Goal: Task Accomplishment & Management: Manage account settings

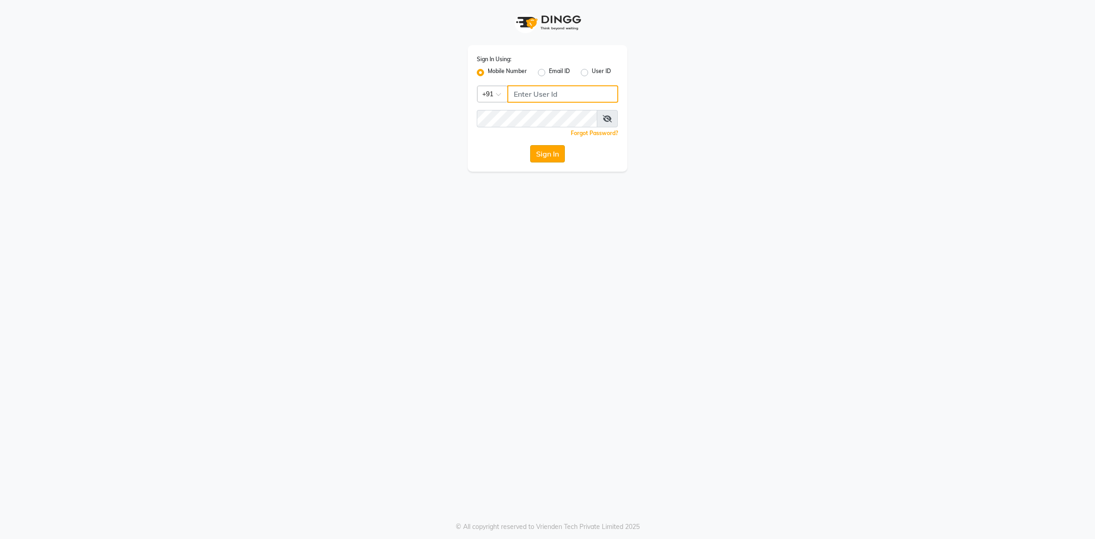
type input "9011299777"
click at [541, 160] on button "Sign In" at bounding box center [547, 153] width 35 height 17
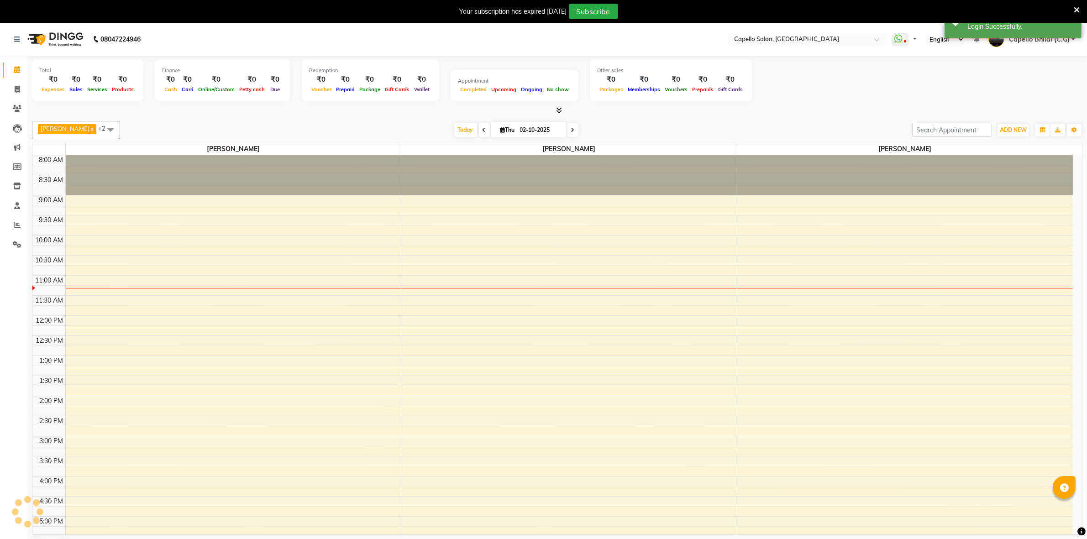
select select "en"
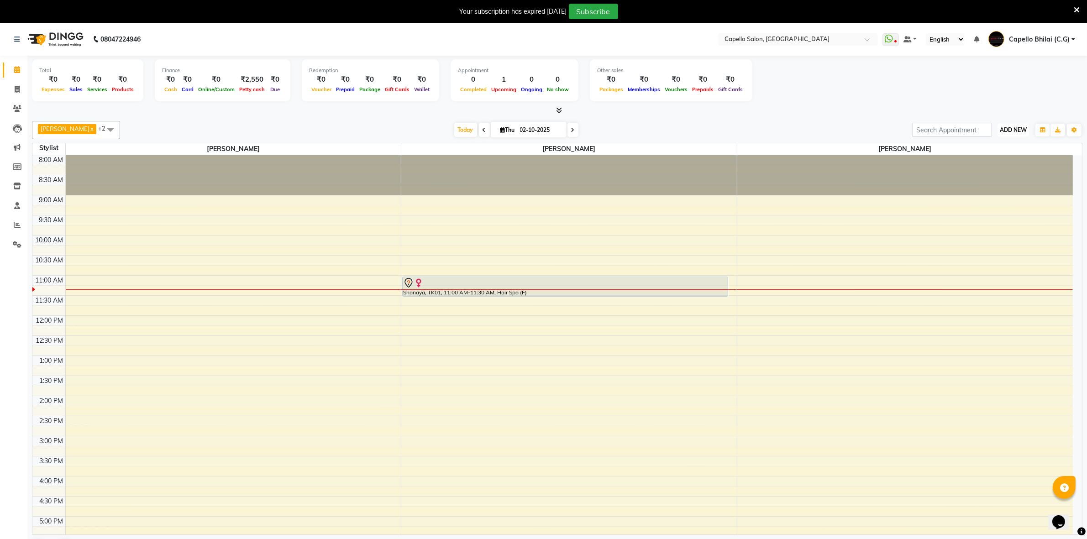
click at [1014, 131] on span "ADD NEW" at bounding box center [1012, 129] width 27 height 7
click at [1009, 183] on link "Add Attendance" at bounding box center [992, 183] width 72 height 12
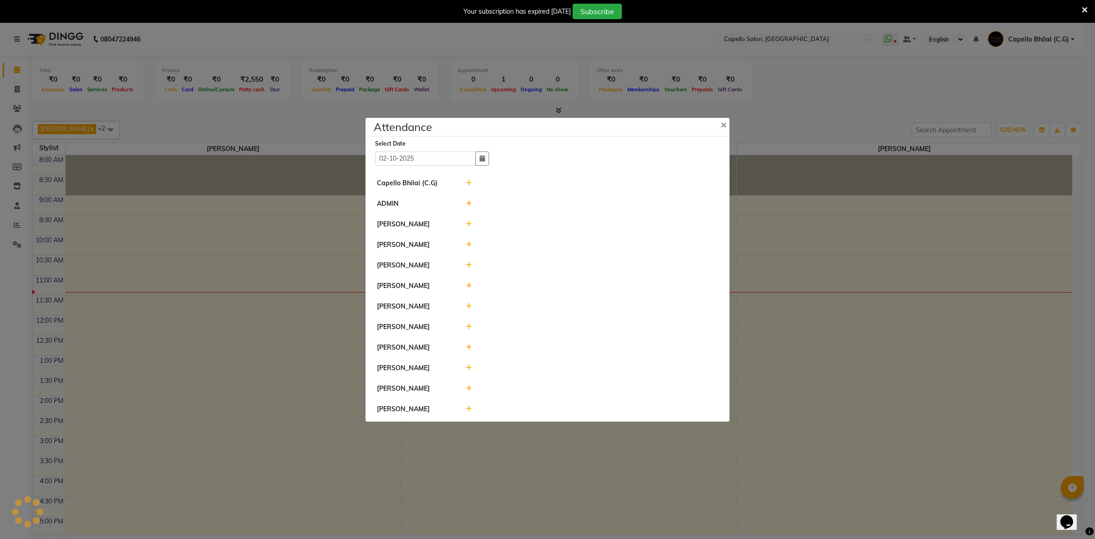
click at [468, 180] on icon at bounding box center [469, 183] width 6 height 6
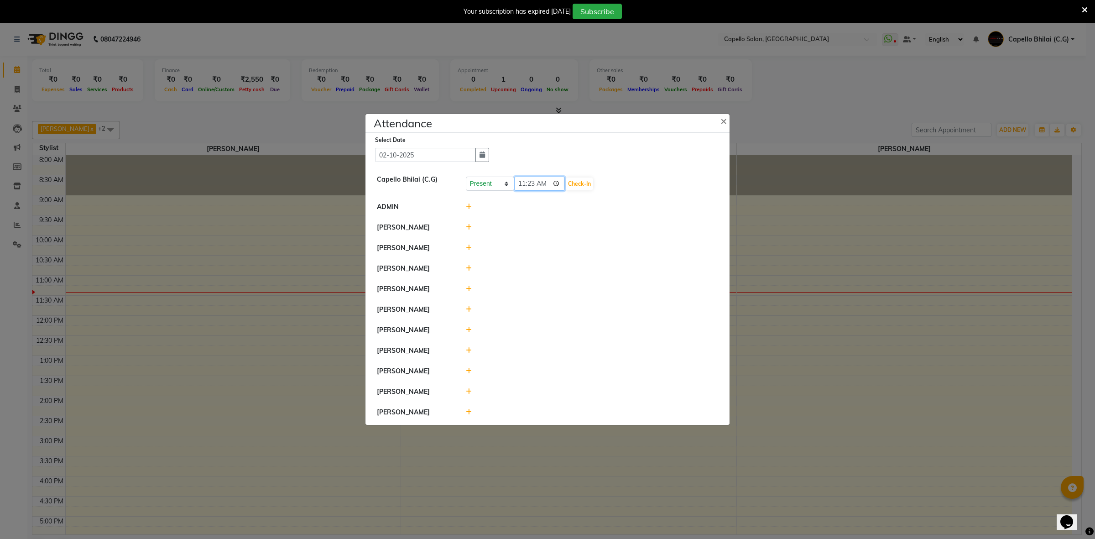
click at [523, 177] on input "11:23" at bounding box center [539, 184] width 51 height 14
type input "10:55"
click at [569, 178] on button "Check-In" at bounding box center [579, 184] width 27 height 13
click at [469, 203] on icon at bounding box center [469, 206] width 6 height 6
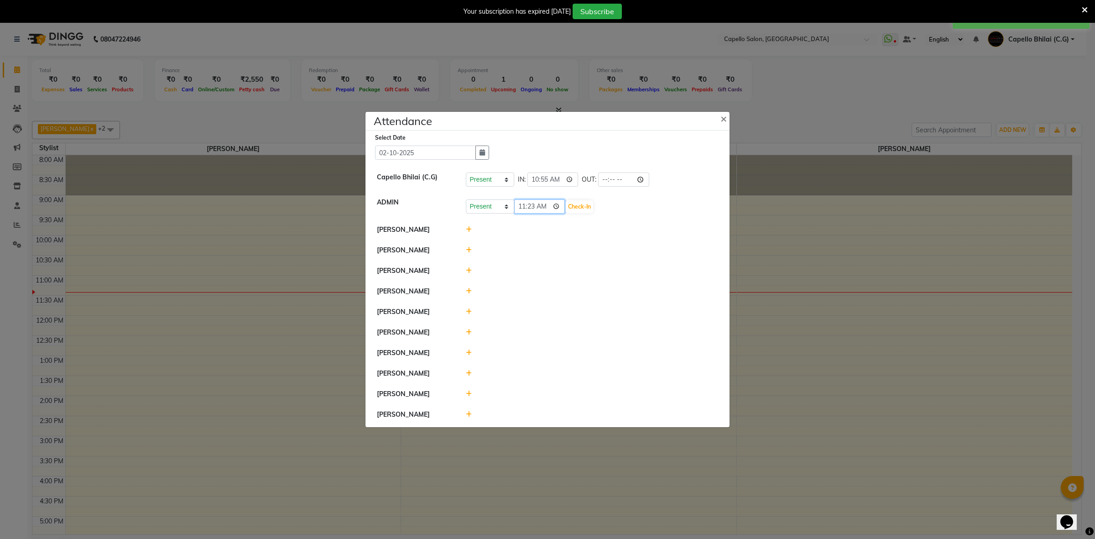
click at [525, 200] on input "11:23" at bounding box center [539, 206] width 51 height 14
type input "10:55"
click at [569, 206] on button "Check-In" at bounding box center [579, 206] width 27 height 13
click at [470, 225] on icon at bounding box center [469, 228] width 6 height 6
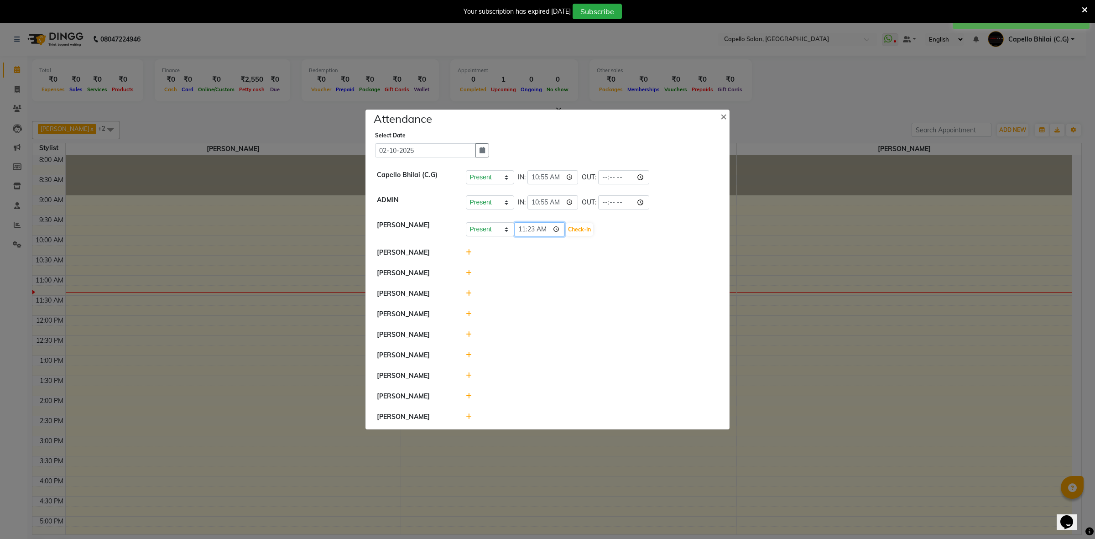
click at [530, 225] on input "11:23" at bounding box center [539, 229] width 51 height 14
type input "11:00"
click at [566, 223] on button "Check-In" at bounding box center [579, 229] width 27 height 13
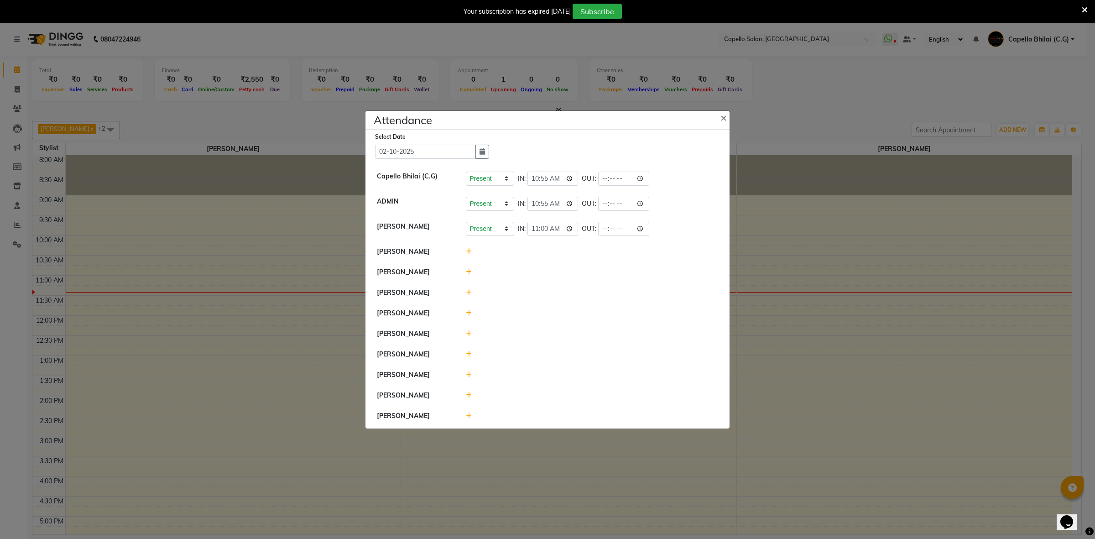
click at [466, 248] on icon at bounding box center [469, 251] width 6 height 6
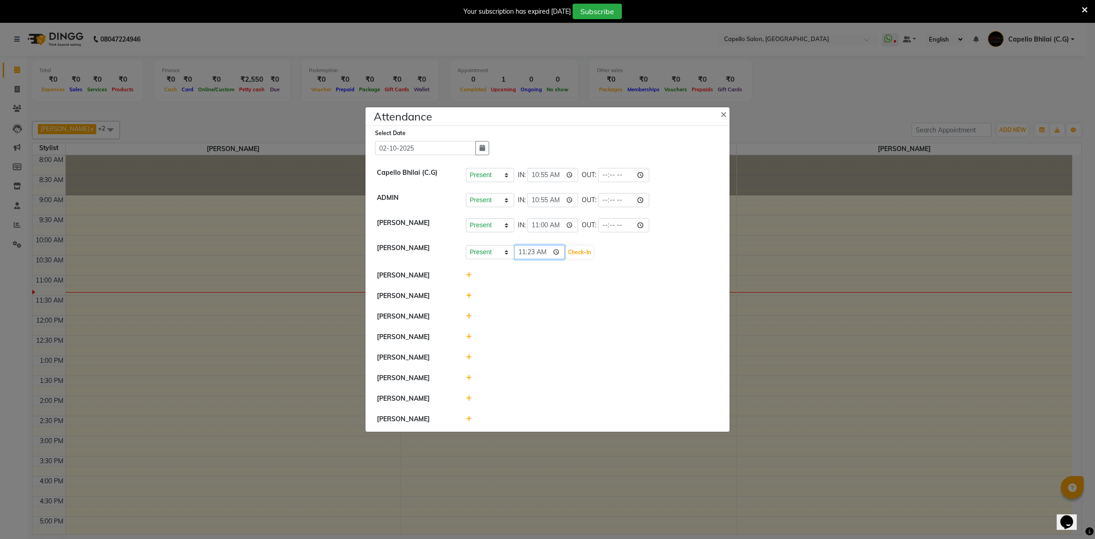
click at [519, 254] on input "11:23" at bounding box center [539, 252] width 51 height 14
type input "10:55"
click at [575, 250] on button "Check-In" at bounding box center [579, 252] width 27 height 13
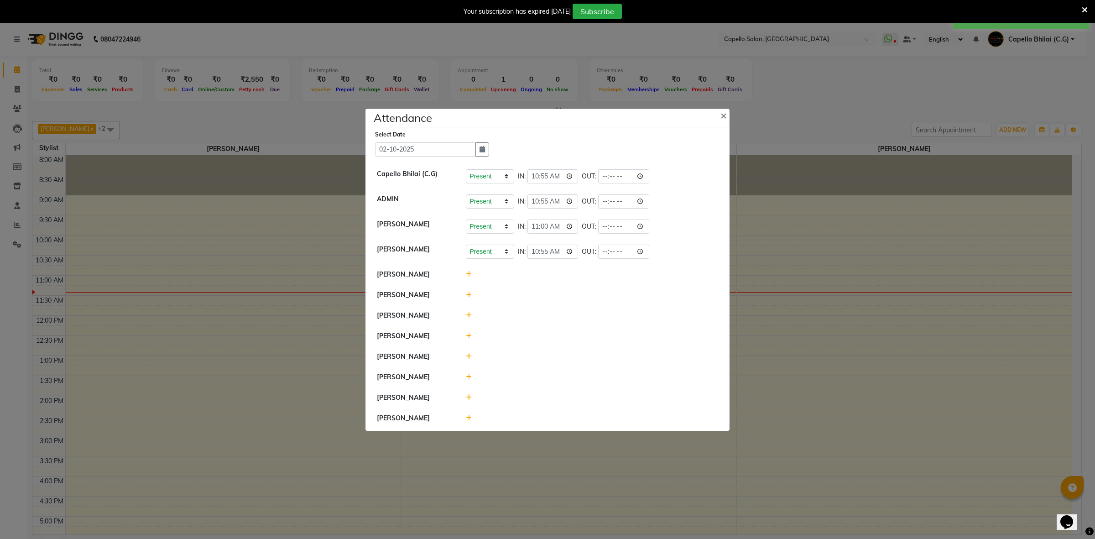
click at [464, 357] on div at bounding box center [592, 357] width 266 height 10
click at [465, 359] on div at bounding box center [592, 357] width 266 height 10
click at [466, 355] on icon at bounding box center [469, 356] width 6 height 6
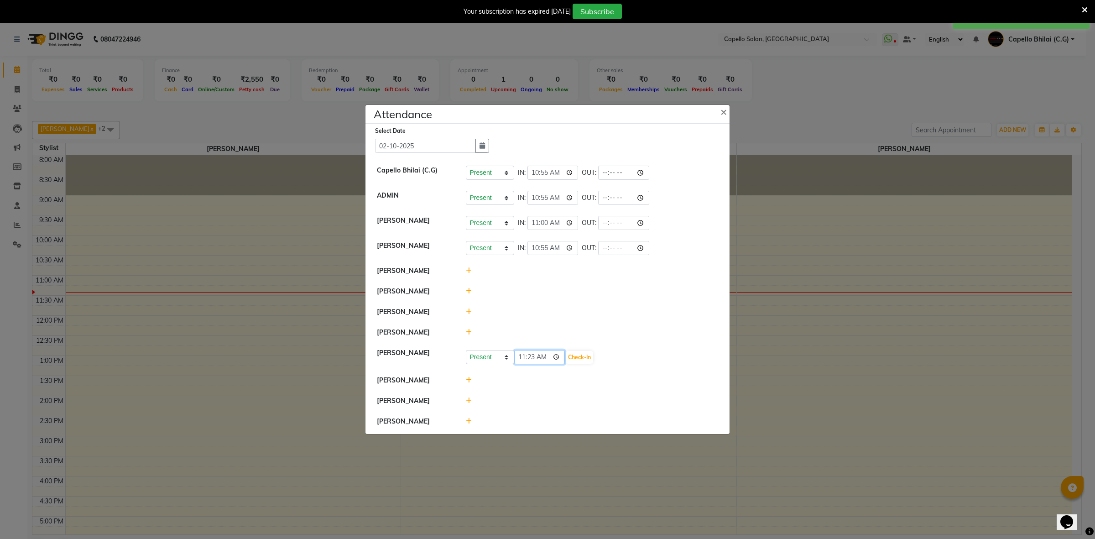
click at [526, 358] on input "11:23" at bounding box center [539, 357] width 51 height 14
type input "10:55"
click at [571, 359] on button "Check-In" at bounding box center [579, 357] width 27 height 13
click at [469, 382] on icon at bounding box center [469, 379] width 6 height 6
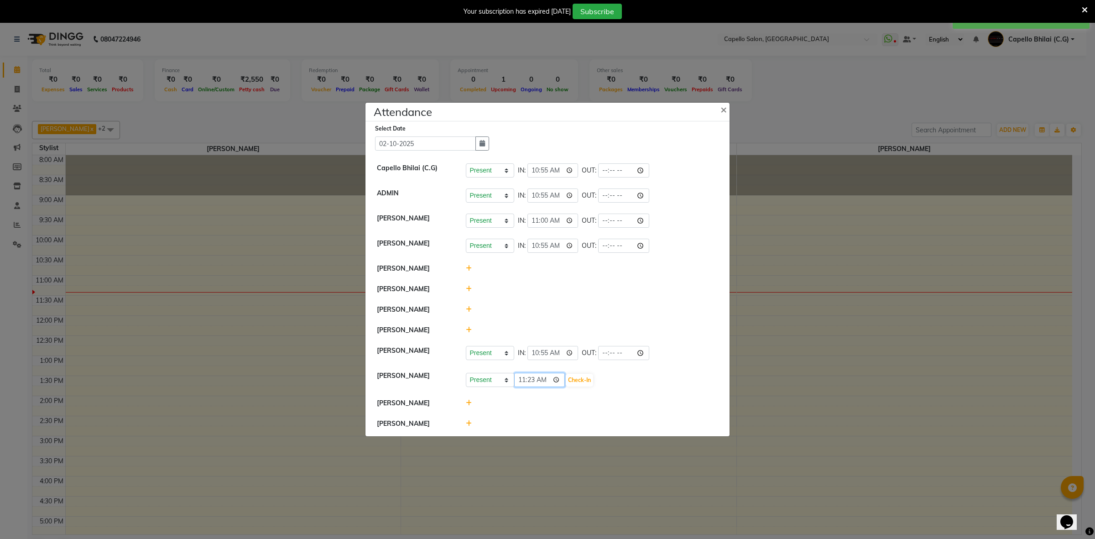
click at [522, 384] on input "11:23" at bounding box center [539, 380] width 51 height 14
click at [535, 381] on input "11:23" at bounding box center [539, 380] width 51 height 14
type input "11:02"
click at [576, 382] on button "Check-In" at bounding box center [579, 380] width 27 height 13
click at [467, 313] on icon at bounding box center [469, 311] width 6 height 6
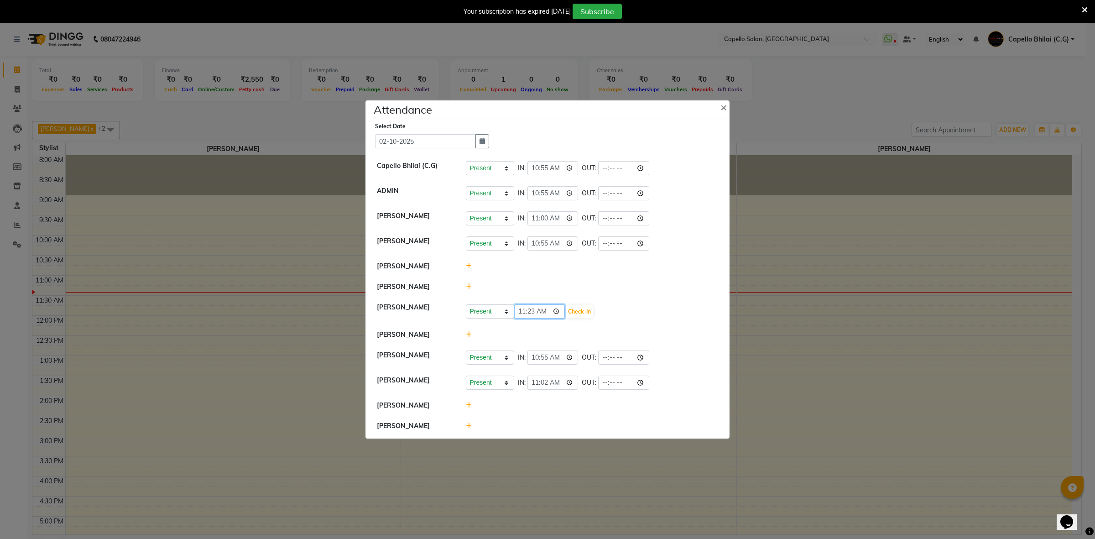
click at [528, 314] on input "11:23" at bounding box center [539, 311] width 51 height 14
click at [526, 314] on input "11:23" at bounding box center [539, 311] width 51 height 14
type input "10:55"
click at [569, 315] on button "Check-In" at bounding box center [579, 311] width 27 height 13
click at [722, 111] on button "×" at bounding box center [724, 108] width 23 height 26
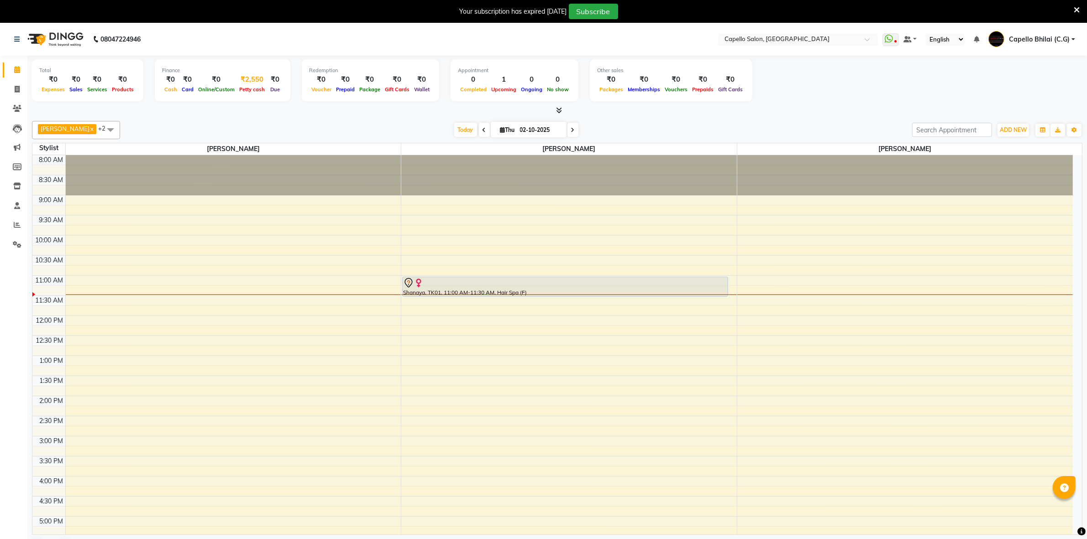
click at [254, 85] on div "Petty cash" at bounding box center [252, 89] width 30 height 10
drag, startPoint x: 253, startPoint y: 85, endPoint x: 213, endPoint y: 99, distance: 42.3
click at [213, 99] on div "Finance ₹0 Cash ₹0 Card ₹0 Online/Custom ₹2,550 [PERSON_NAME] cash ₹0 Due" at bounding box center [223, 80] width 136 height 42
click at [237, 90] on span "Petty cash" at bounding box center [252, 89] width 30 height 6
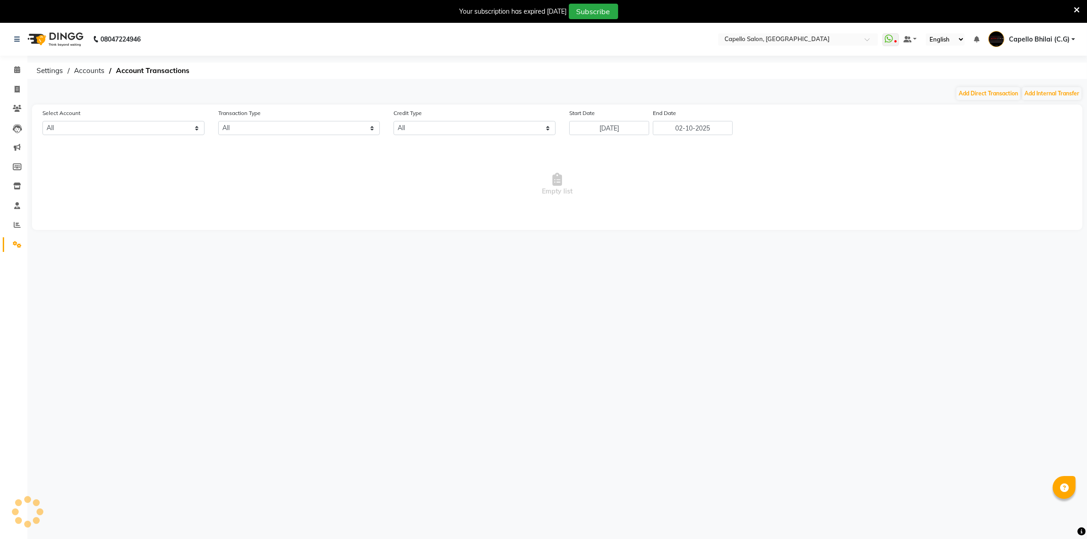
select select "2427"
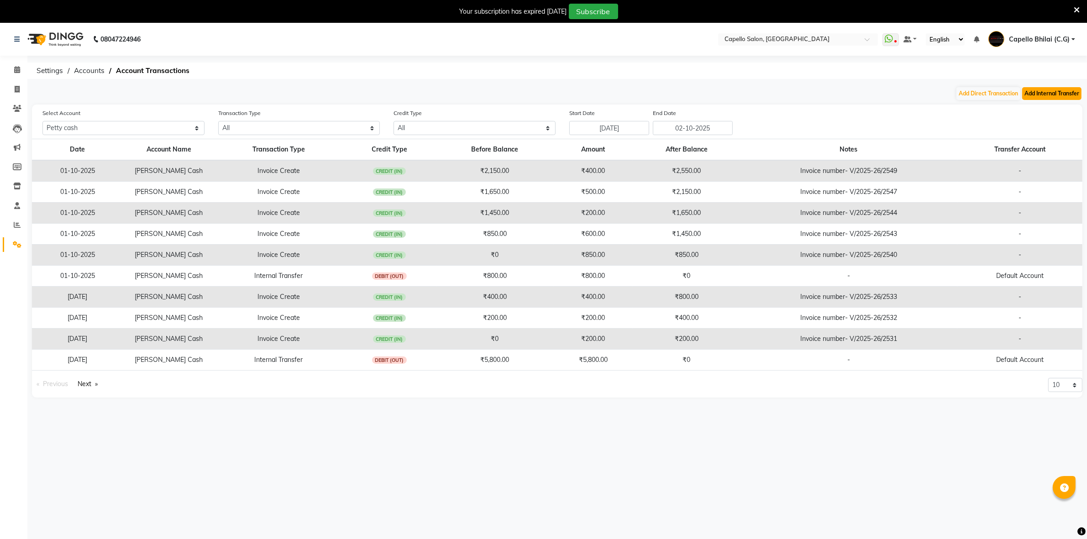
click at [1053, 97] on button "Add Internal Transfer" at bounding box center [1051, 93] width 59 height 13
select select "internal transfer"
select select "2427"
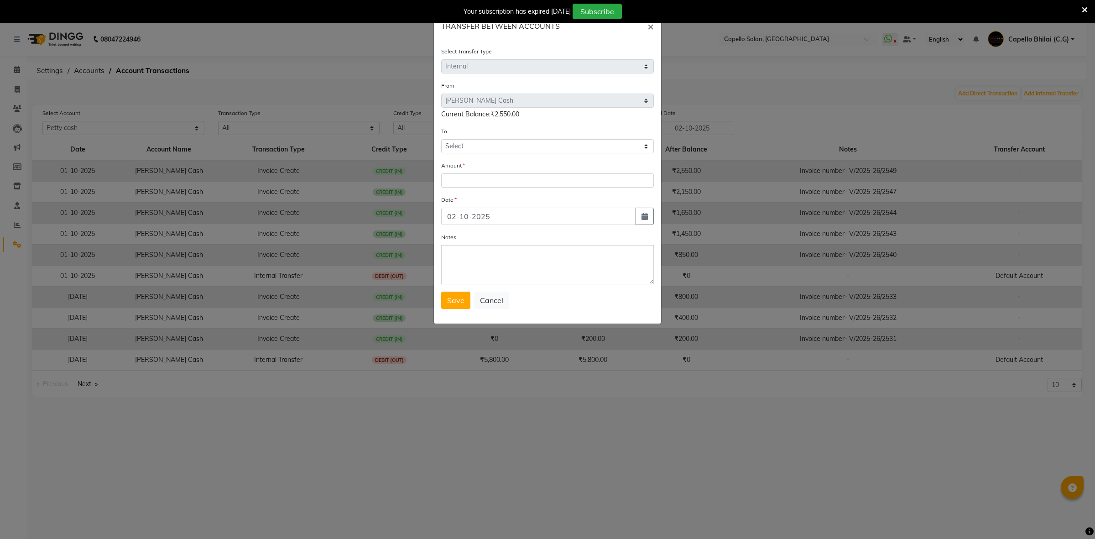
click at [1051, 93] on ngb-modal-window "TRANSFER BETWEEN ACCOUNTS × Select Transfer Type Select Direct Internal From Se…" at bounding box center [547, 269] width 1095 height 539
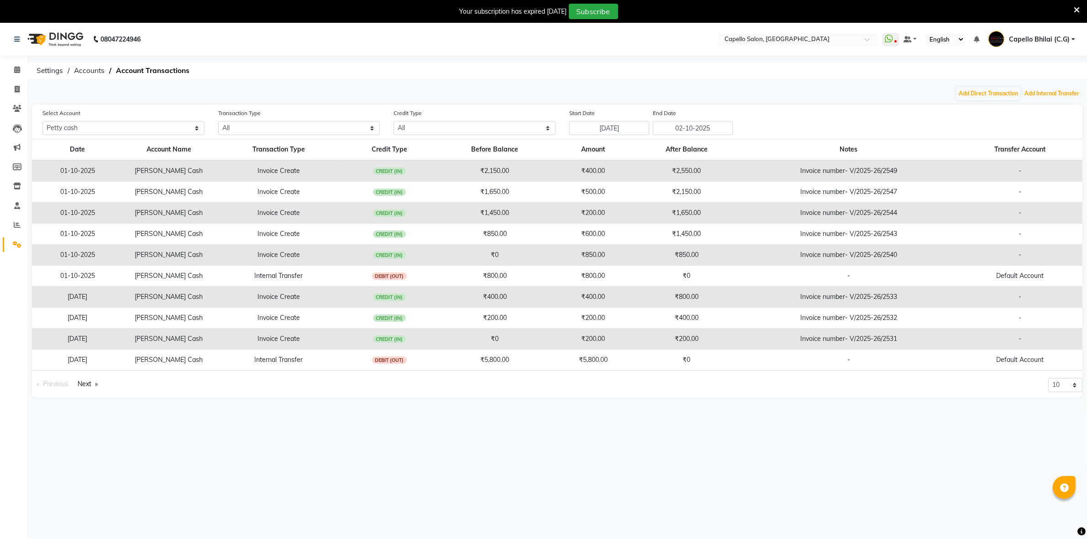
click at [1051, 93] on button "Add Internal Transfer" at bounding box center [1051, 93] width 59 height 13
select select "internal transfer"
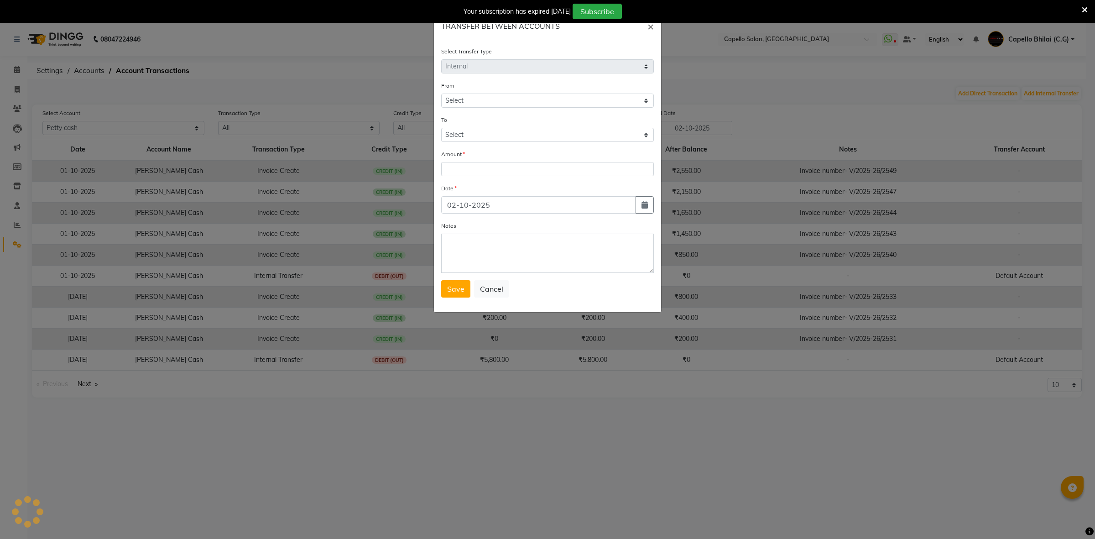
select select "2427"
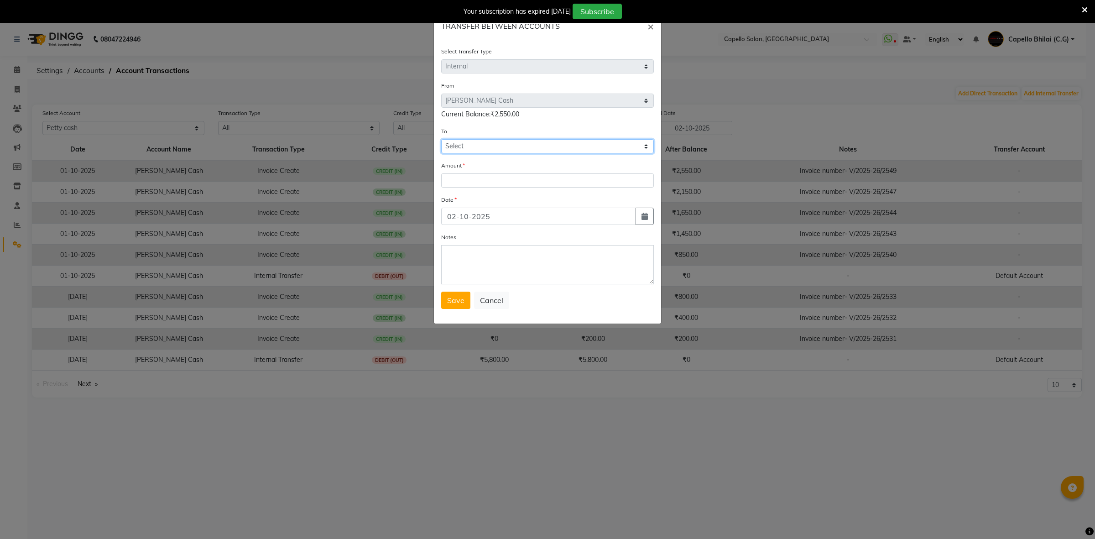
click at [589, 141] on select "Select Default Account [PERSON_NAME] Cash" at bounding box center [547, 146] width 213 height 14
select select "893"
click at [441, 139] on select "Select Default Account [PERSON_NAME] Cash" at bounding box center [547, 146] width 213 height 14
click at [512, 179] on input "number" at bounding box center [547, 180] width 213 height 14
type input "2550"
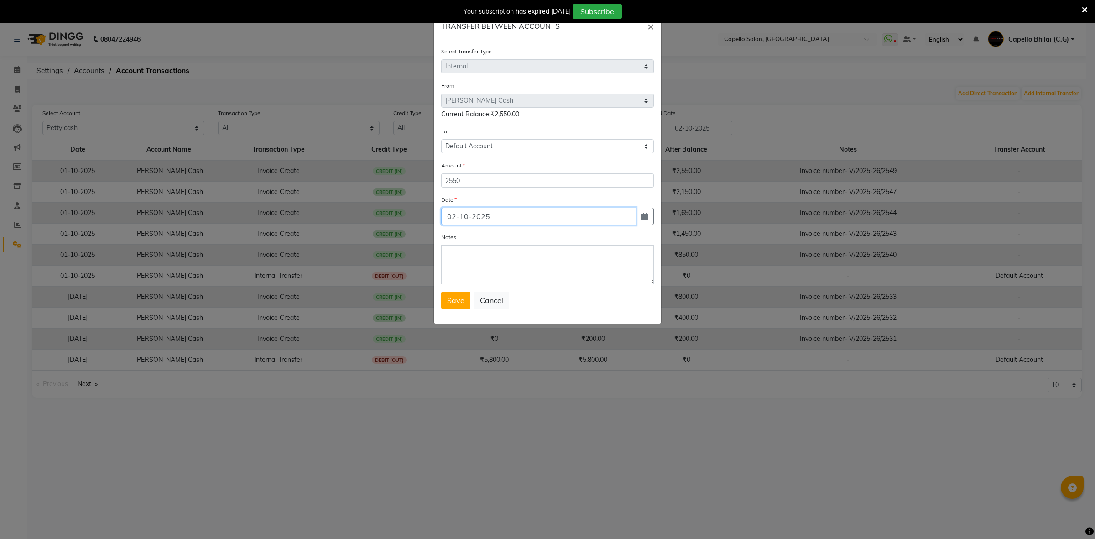
click at [525, 209] on input "02-10-2025" at bounding box center [538, 216] width 195 height 17
click at [512, 195] on div "Date" at bounding box center [547, 201] width 213 height 13
click at [528, 197] on div "Date" at bounding box center [547, 201] width 213 height 13
click at [460, 297] on span "Save" at bounding box center [455, 300] width 17 height 9
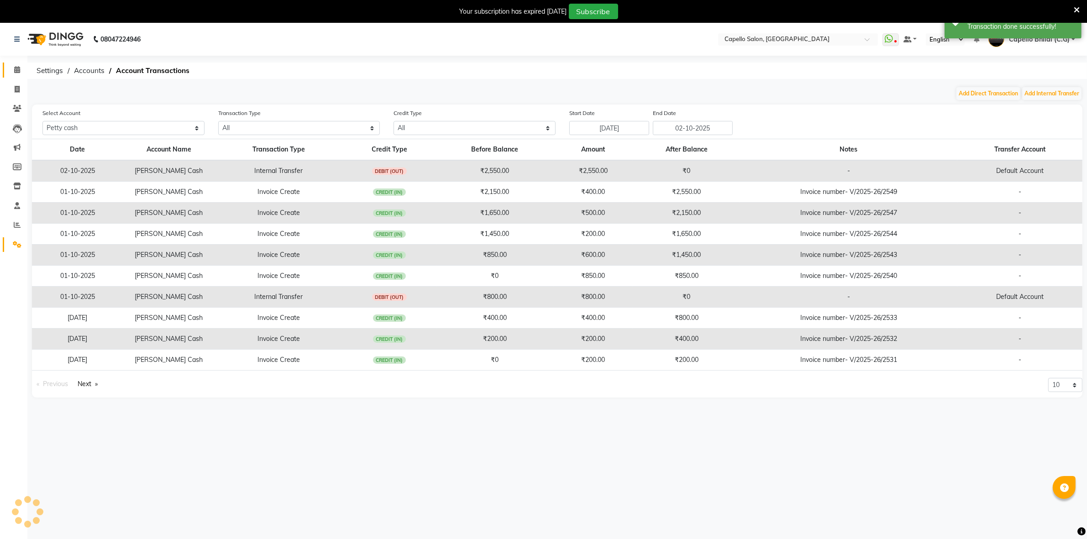
click at [7, 66] on link "Calendar" at bounding box center [14, 70] width 22 height 15
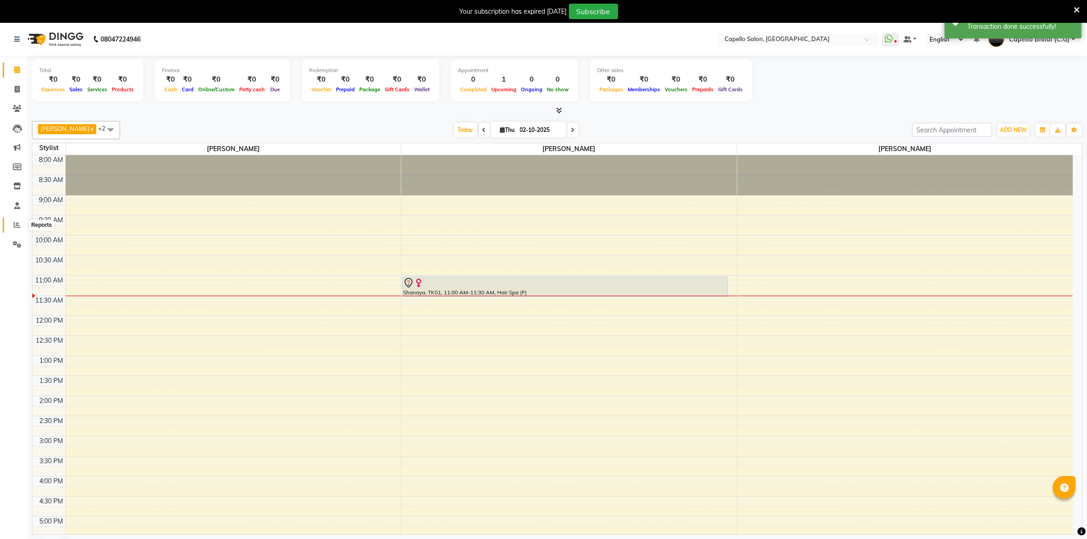
click at [21, 228] on span at bounding box center [17, 225] width 16 height 10
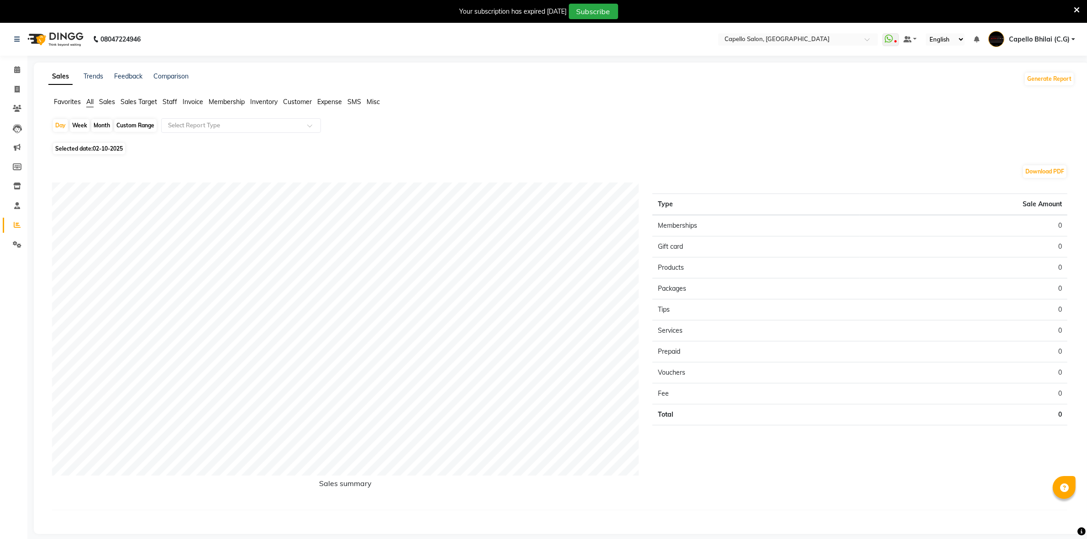
click at [103, 127] on div "Month" at bounding box center [101, 125] width 21 height 13
select select "10"
select select "2025"
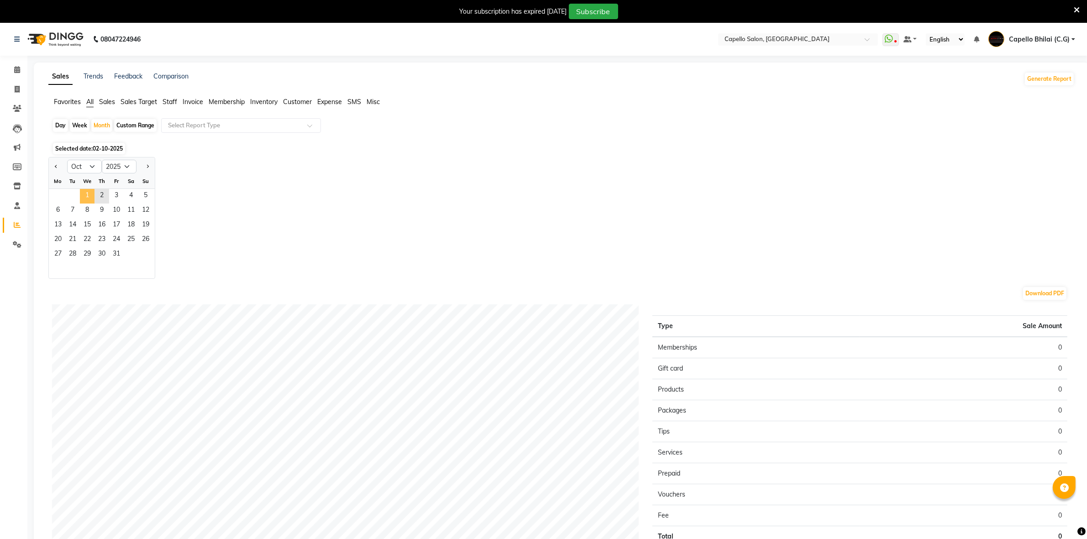
click at [90, 195] on span "1" at bounding box center [87, 196] width 15 height 15
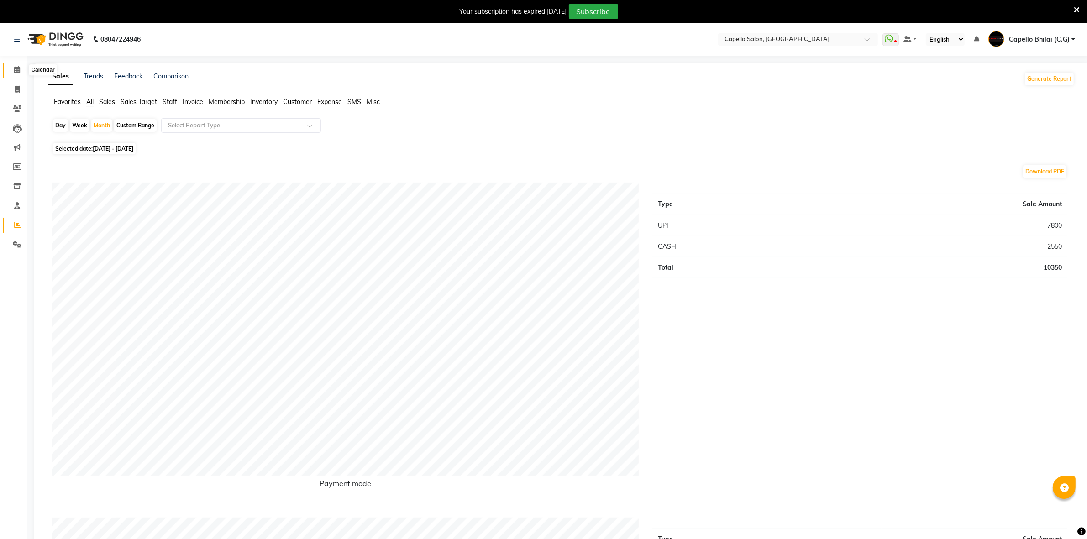
click at [11, 68] on span at bounding box center [17, 70] width 16 height 10
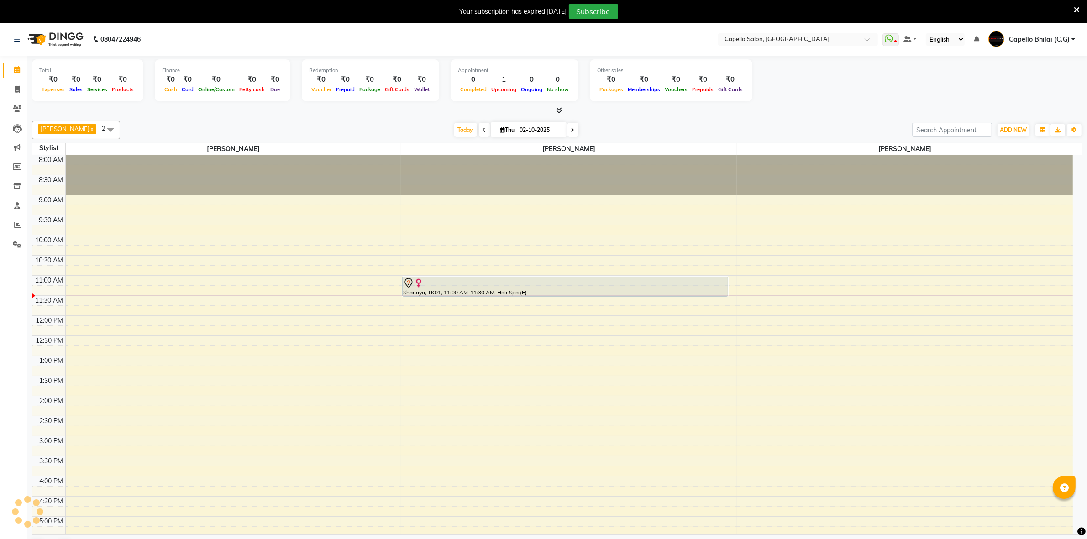
scroll to position [122, 0]
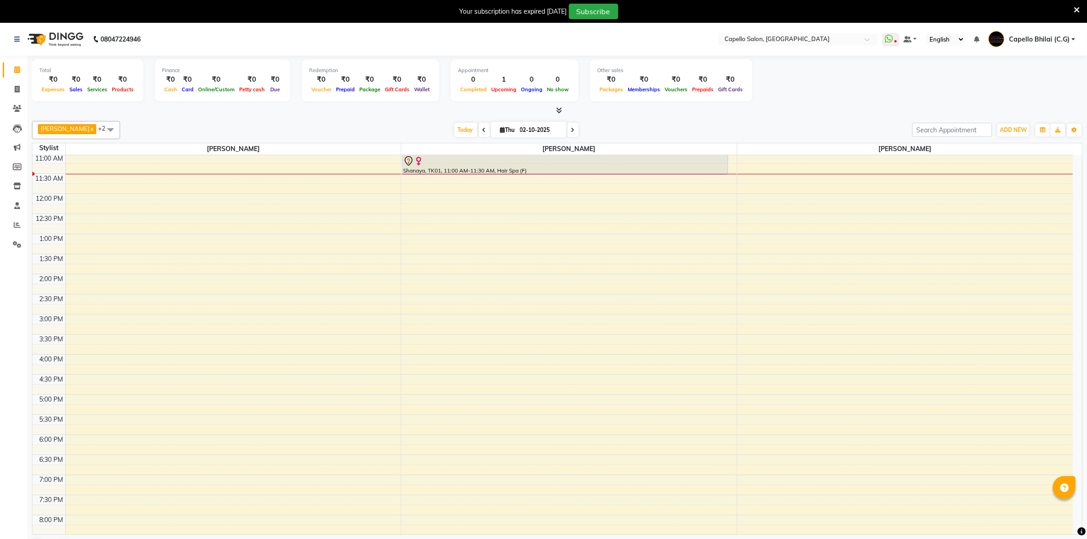
click at [120, 136] on span "[PERSON_NAME] x [PERSON_NAME] x [PERSON_NAME] x +2" at bounding box center [76, 130] width 88 height 18
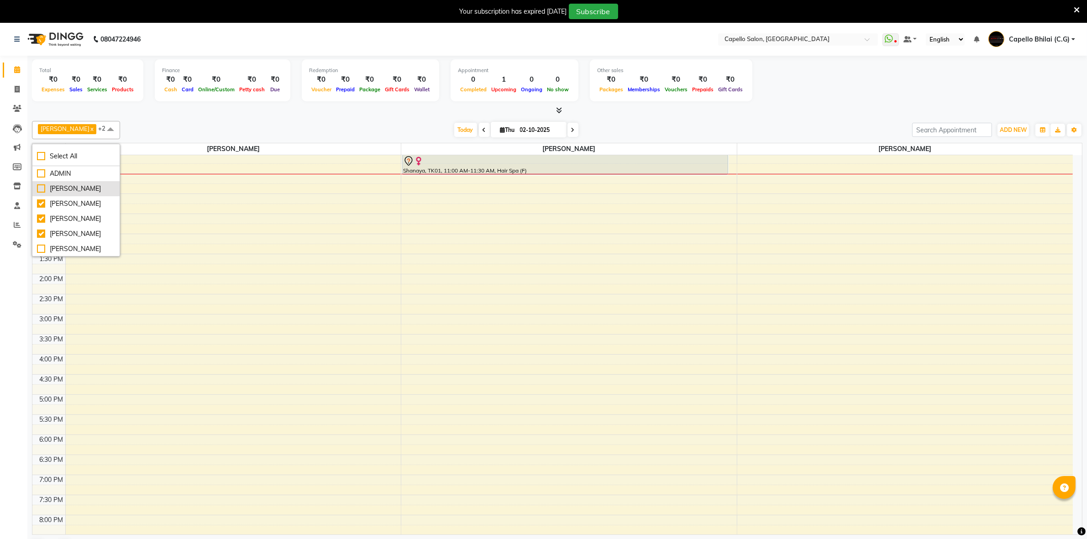
click at [43, 185] on div "[PERSON_NAME]" at bounding box center [76, 189] width 78 height 10
checkbox input "true"
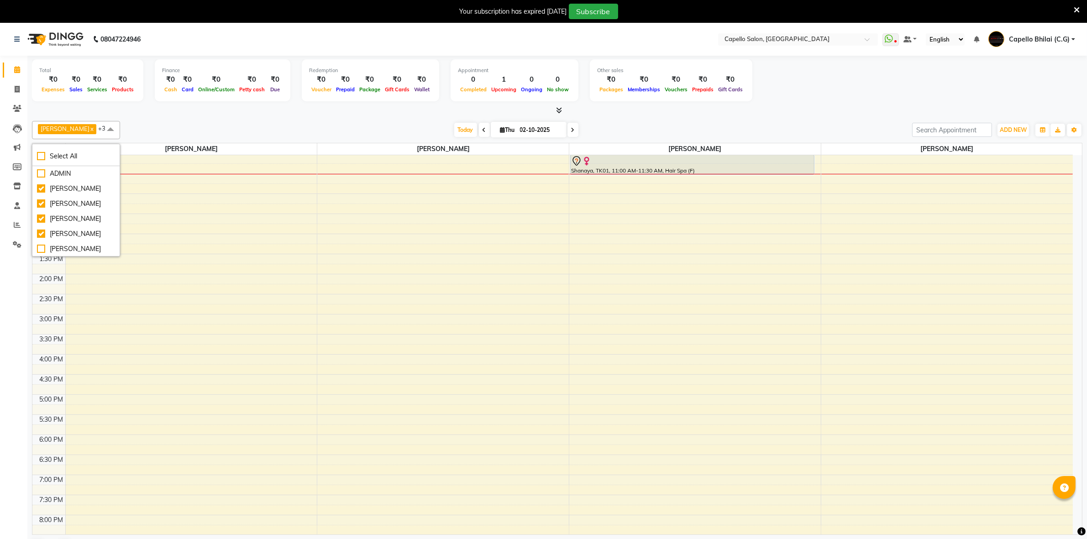
click at [162, 112] on div at bounding box center [557, 111] width 1050 height 10
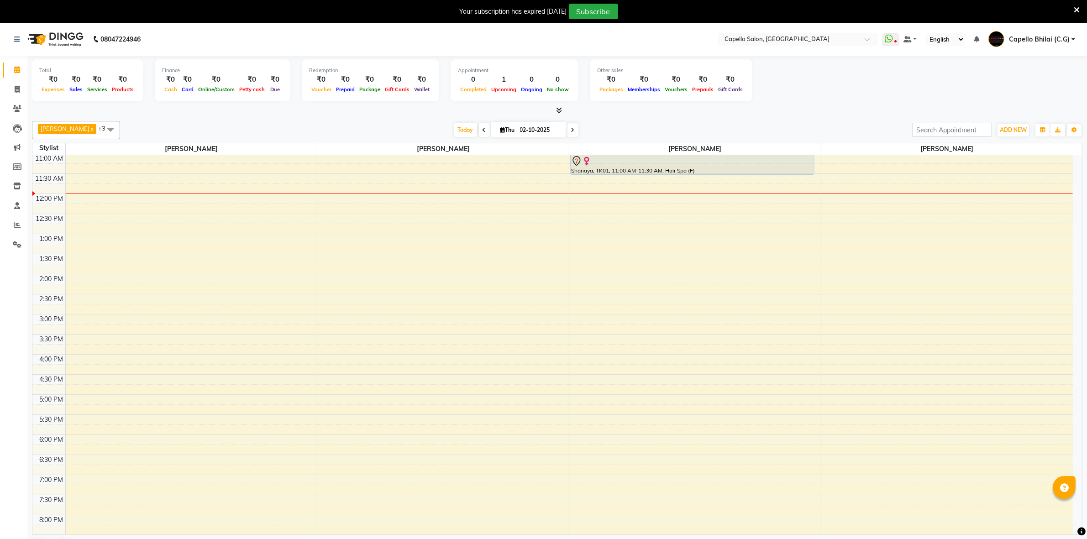
scroll to position [65, 0]
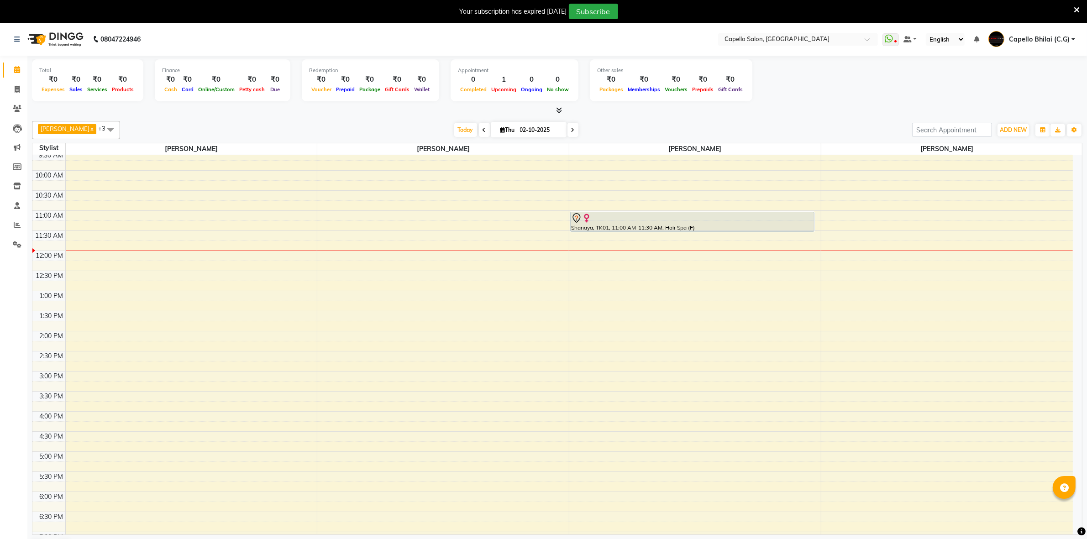
click at [871, 263] on div "8:00 AM 8:30 AM 9:00 AM 9:30 AM 10:00 AM 10:30 AM 11:00 AM 11:30 AM 12:00 PM 12…" at bounding box center [552, 371] width 1040 height 562
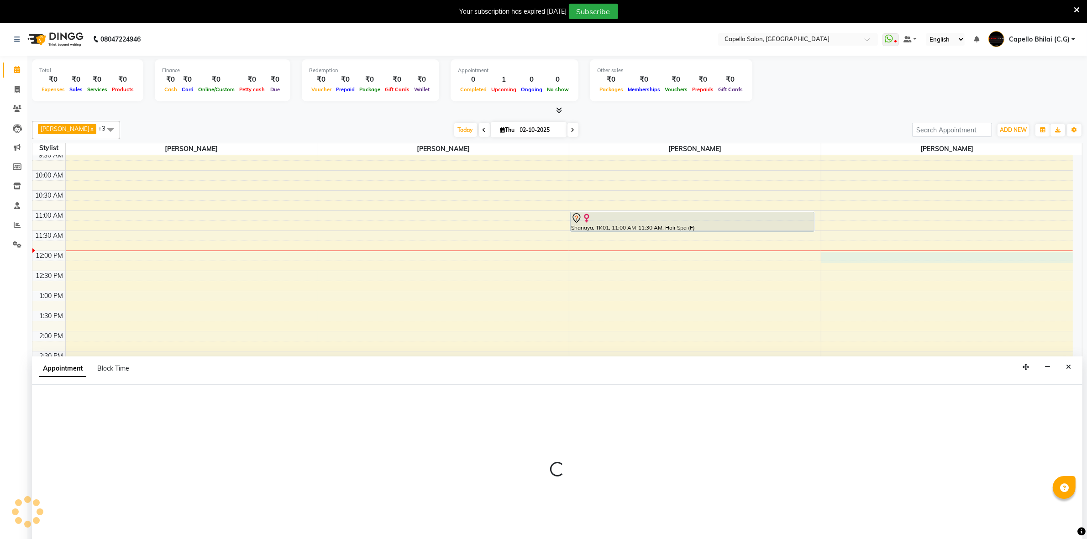
scroll to position [23, 0]
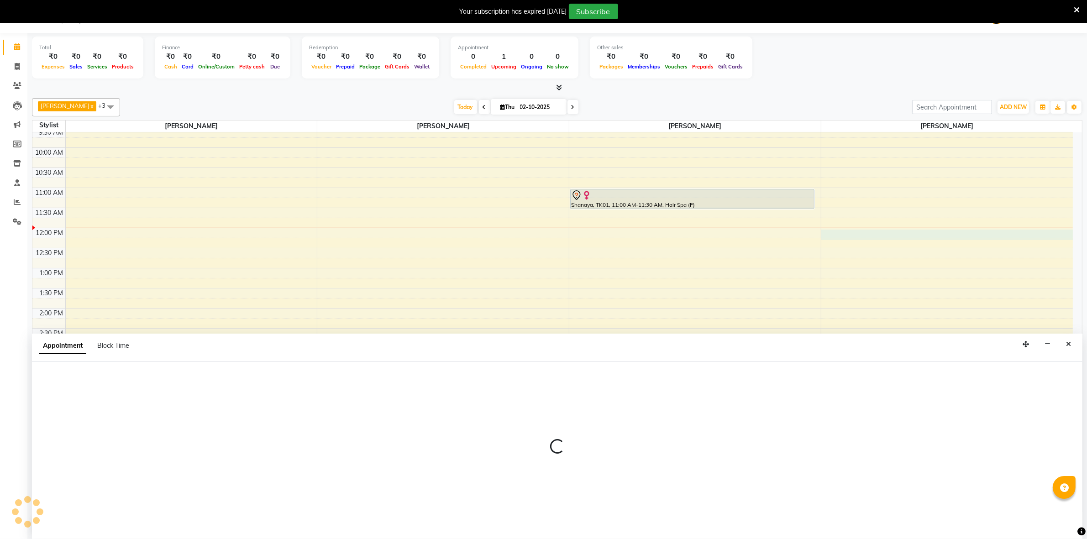
select select "60545"
select select "tentative"
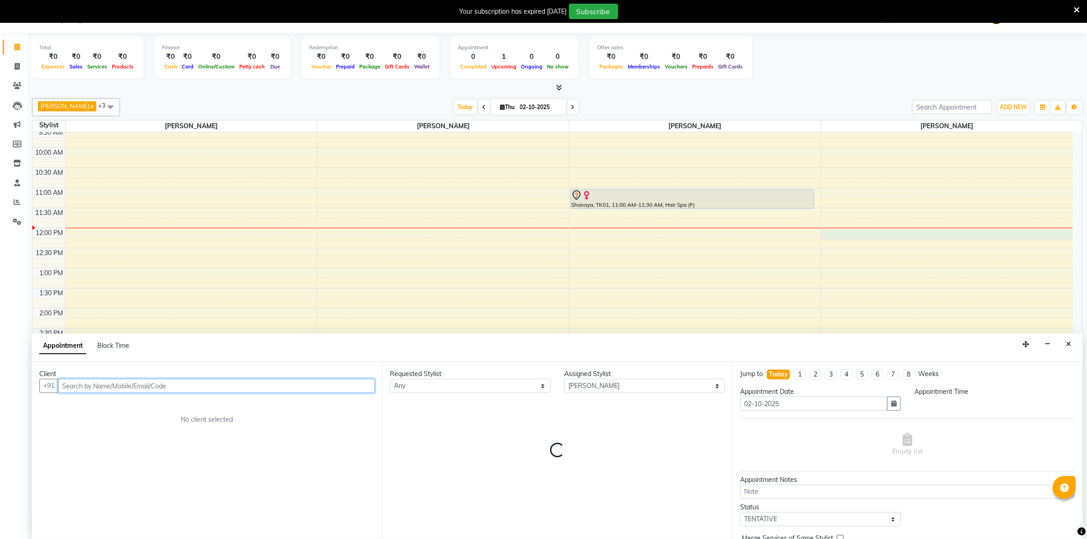
select select "720"
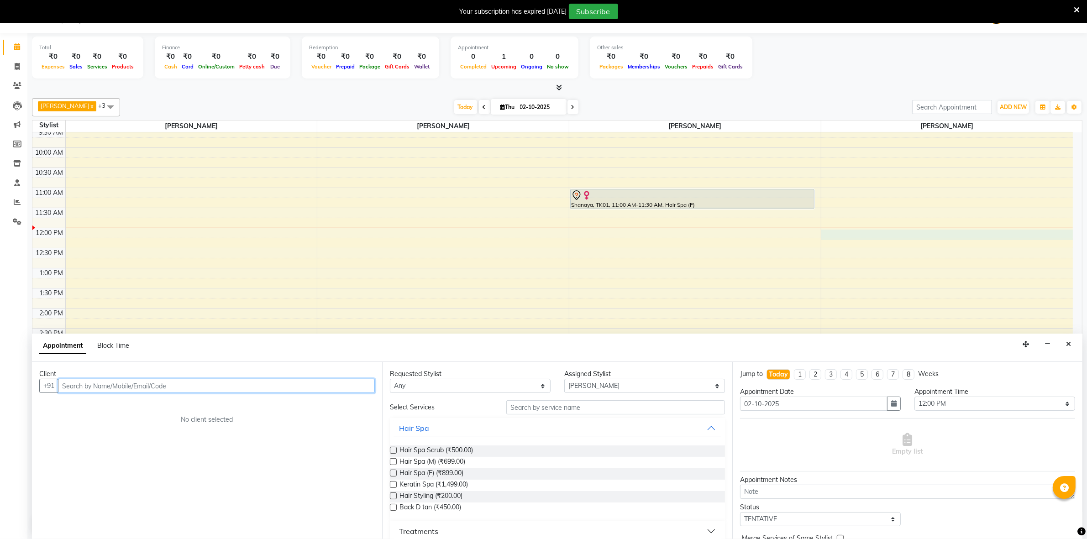
click at [872, 247] on div "8:00 AM 8:30 AM 9:00 AM 9:30 AM 10:00 AM 10:30 AM 11:00 AM 11:30 AM 12:00 PM 12…" at bounding box center [552, 349] width 1040 height 562
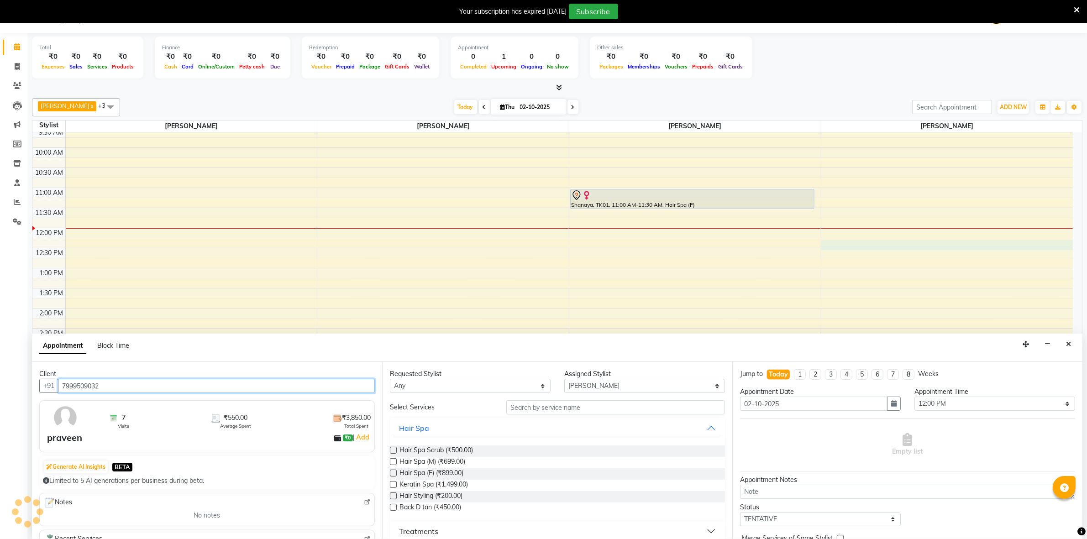
type input "7999509032"
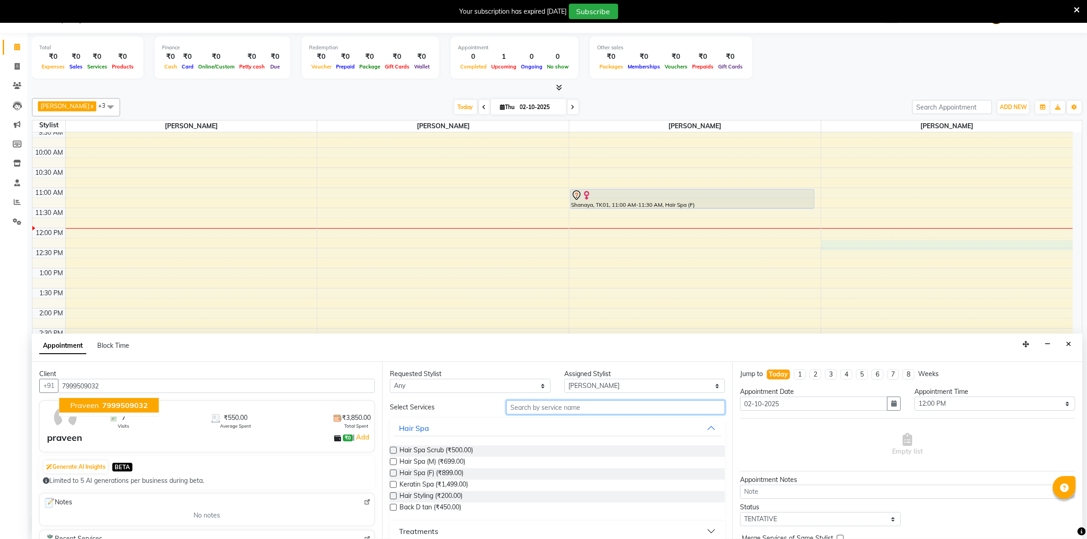
click at [518, 408] on input "text" at bounding box center [615, 407] width 219 height 14
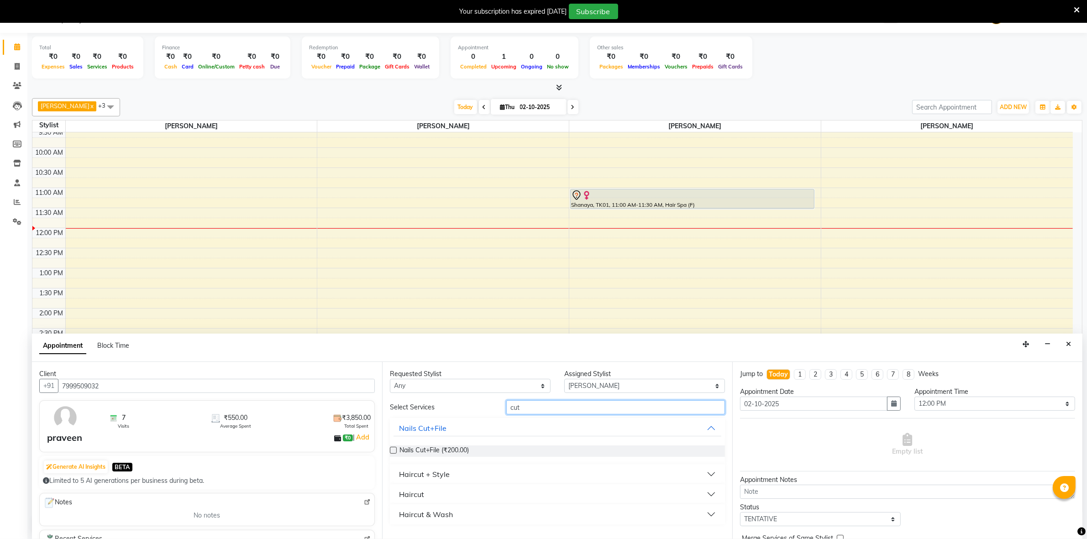
type input "cut"
click at [490, 478] on button "Haircut + Style" at bounding box center [557, 474] width 328 height 16
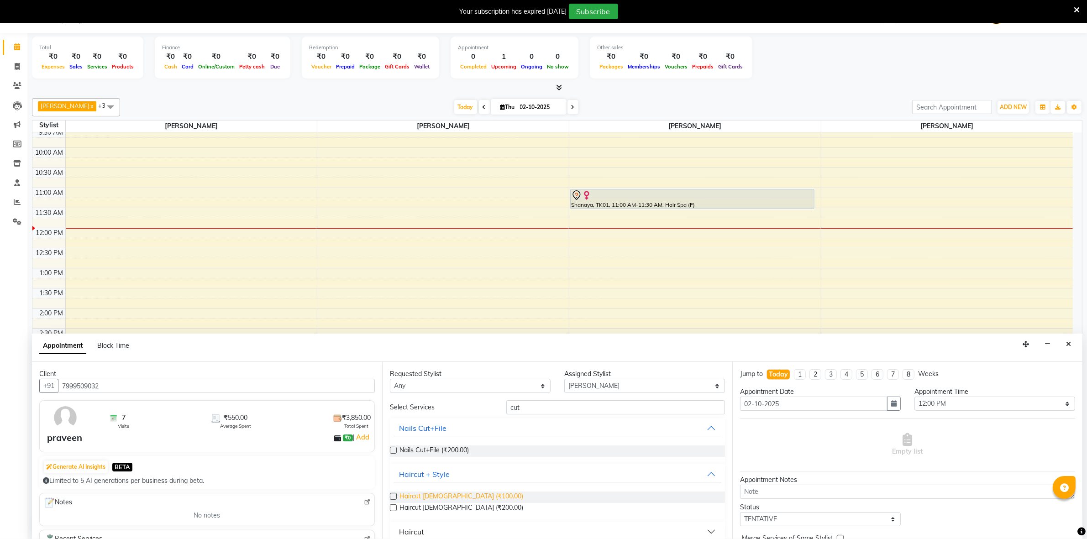
click at [450, 493] on span "Haircut [DEMOGRAPHIC_DATA] (₹100.00)" at bounding box center [461, 496] width 124 height 11
checkbox input "false"
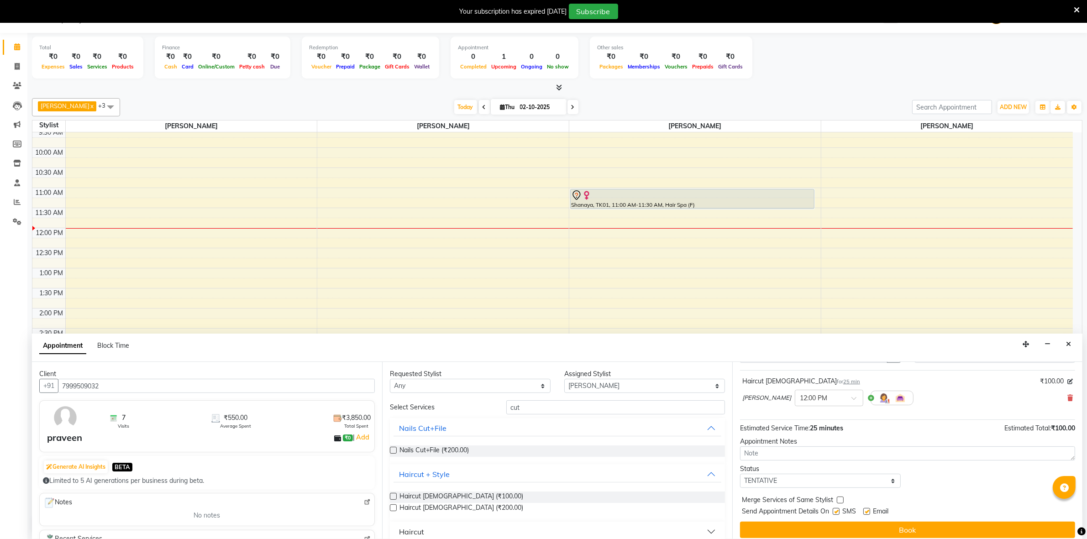
scroll to position [55, 0]
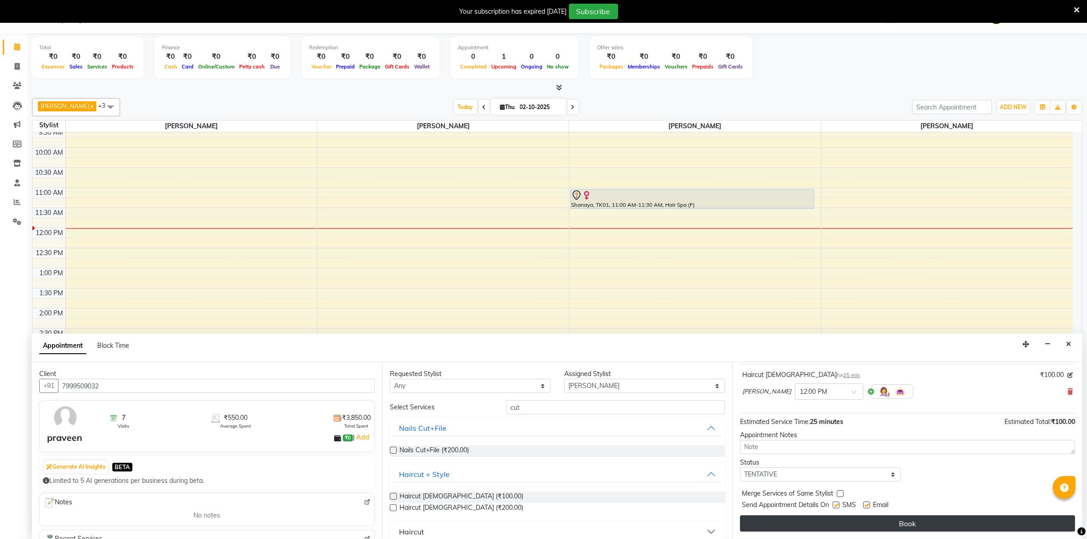
click at [827, 525] on button "Book" at bounding box center [907, 523] width 335 height 16
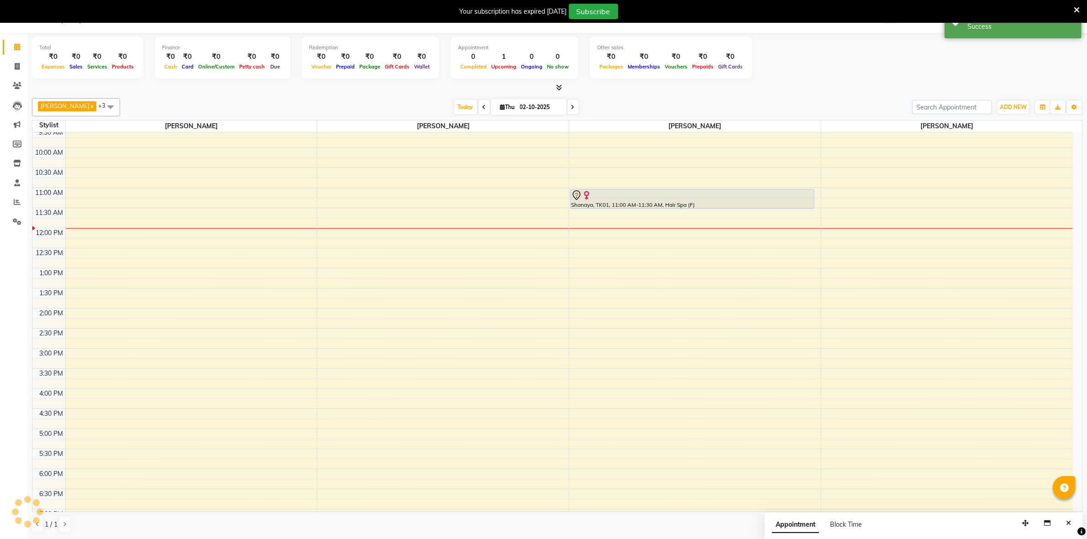
scroll to position [0, 0]
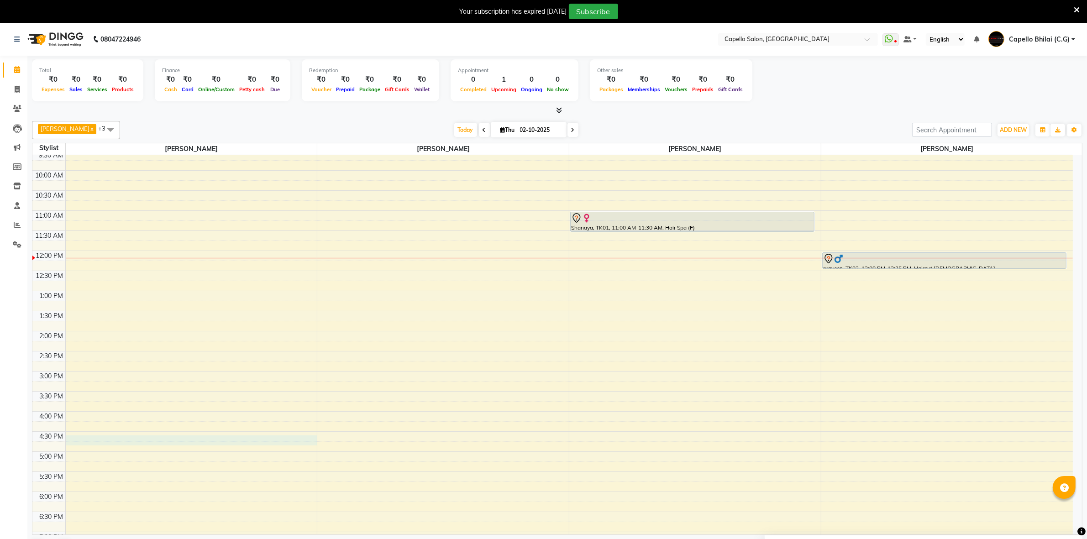
click at [90, 439] on div "8:00 AM 8:30 AM 9:00 AM 9:30 AM 10:00 AM 10:30 AM 11:00 AM 11:30 AM 12:00 PM 12…" at bounding box center [552, 371] width 1040 height 562
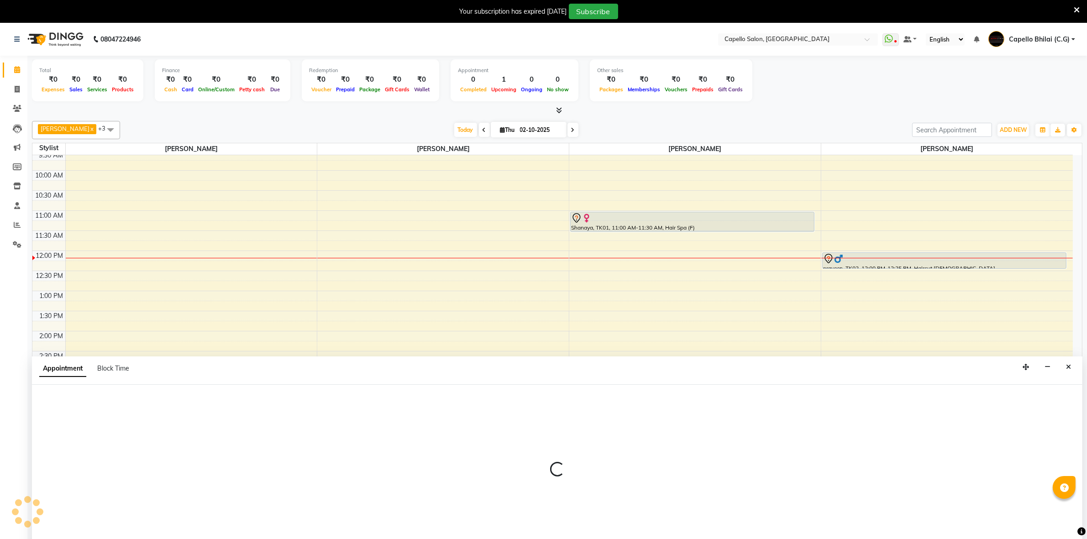
scroll to position [23, 0]
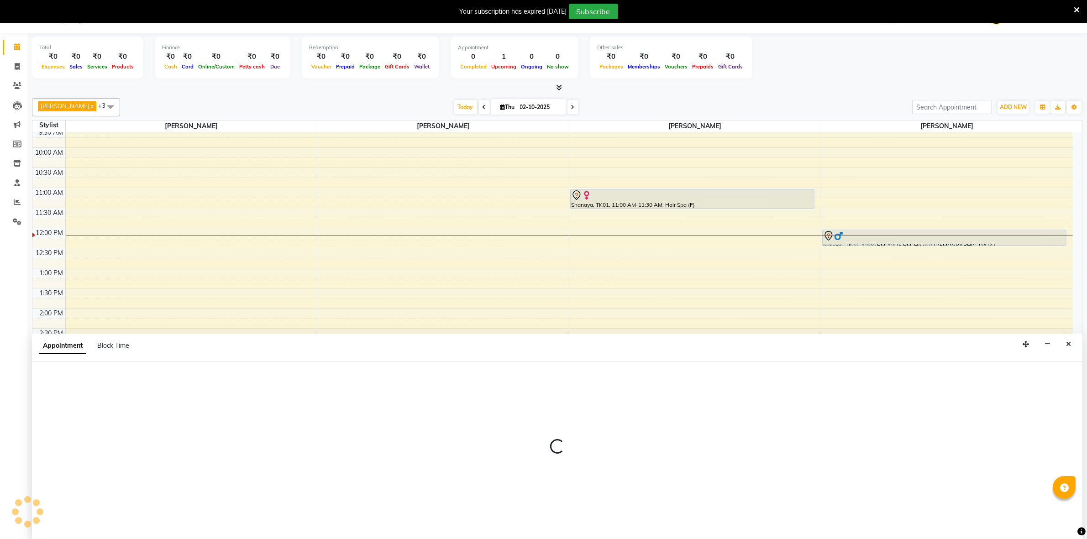
select select "49122"
select select "990"
select select "tentative"
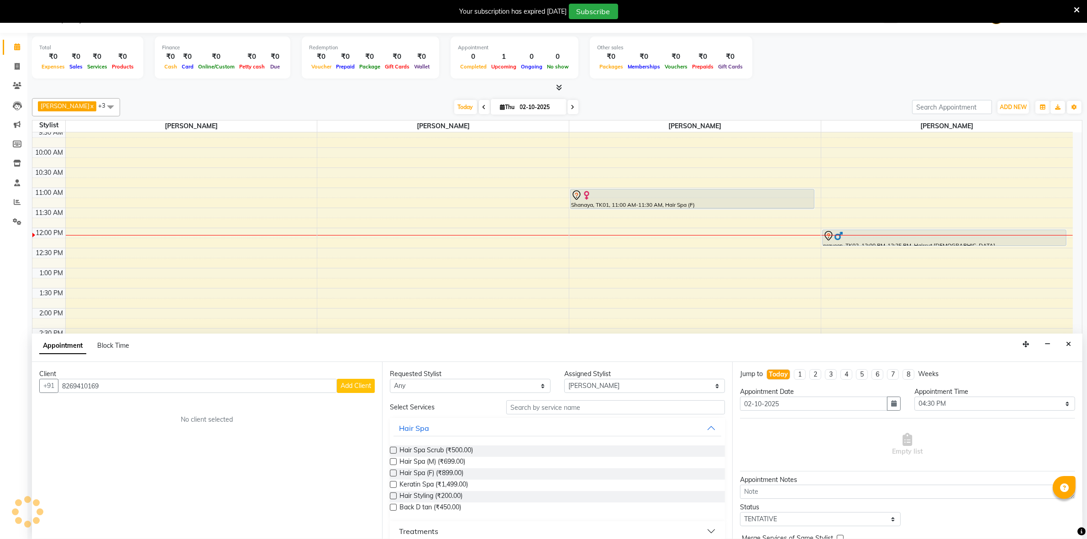
type input "8269410169"
click at [341, 386] on span "Add Client" at bounding box center [355, 385] width 31 height 8
select select "7"
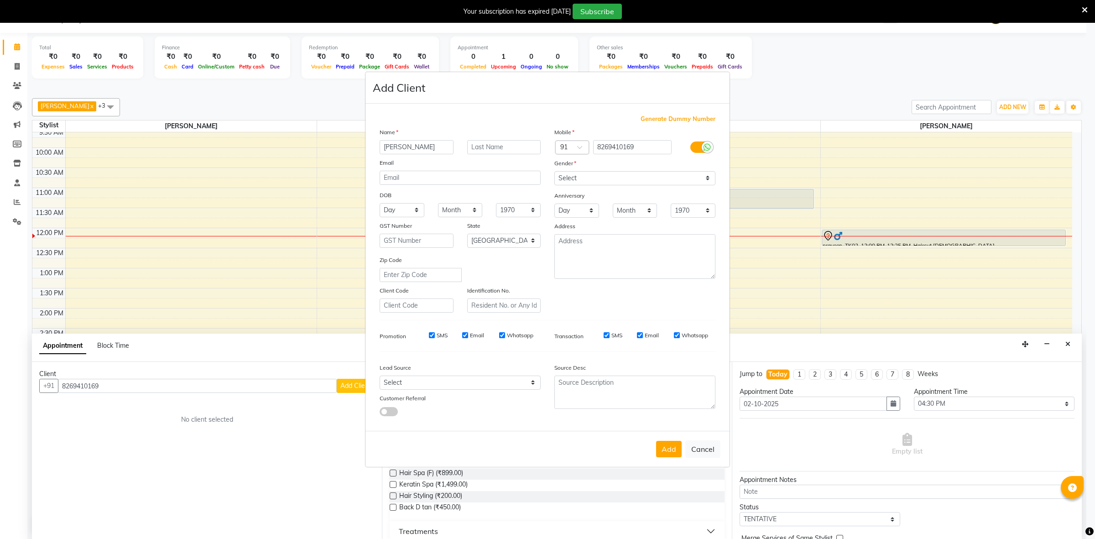
type input "[PERSON_NAME]"
click at [658, 181] on select "Select [DEMOGRAPHIC_DATA] [DEMOGRAPHIC_DATA] Other Prefer Not To Say" at bounding box center [634, 178] width 161 height 14
select select "[DEMOGRAPHIC_DATA]"
click at [554, 172] on select "Select [DEMOGRAPHIC_DATA] [DEMOGRAPHIC_DATA] Other Prefer Not To Say" at bounding box center [634, 178] width 161 height 14
click at [669, 444] on button "Add" at bounding box center [669, 449] width 26 height 16
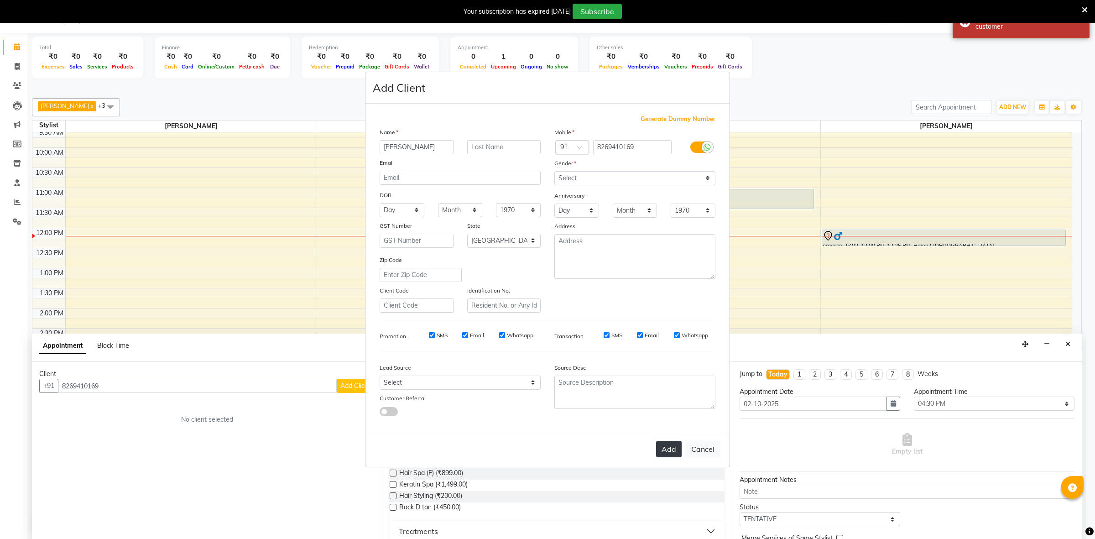
click at [661, 448] on button "Add" at bounding box center [669, 449] width 26 height 16
select select
select select "null"
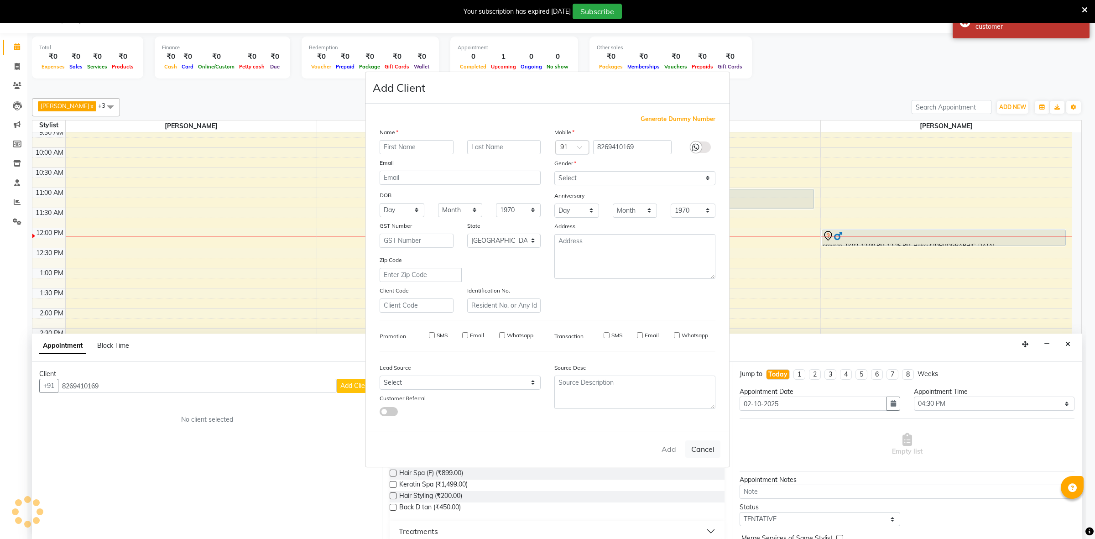
select select
checkbox input "false"
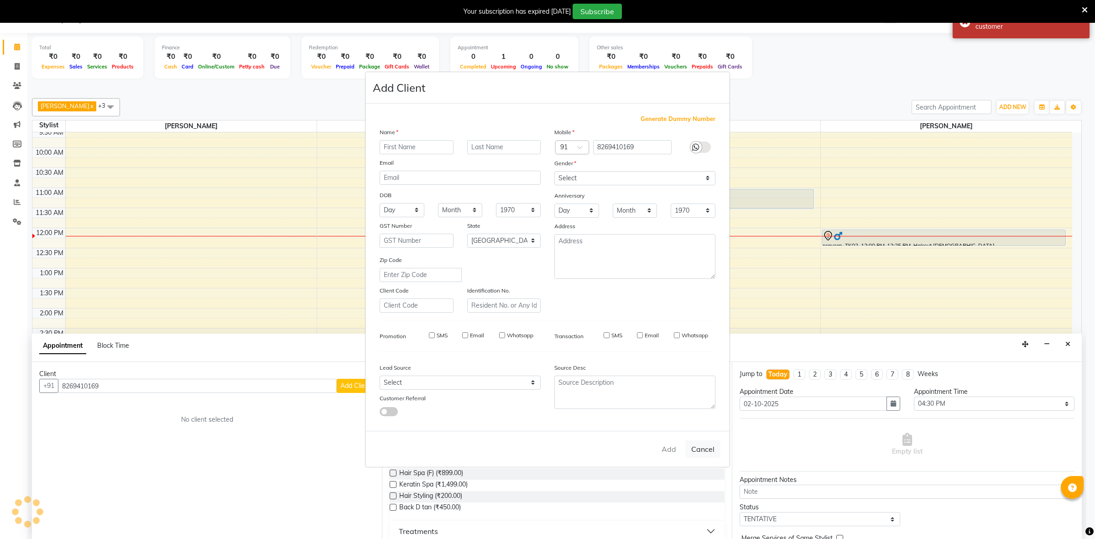
checkbox input "false"
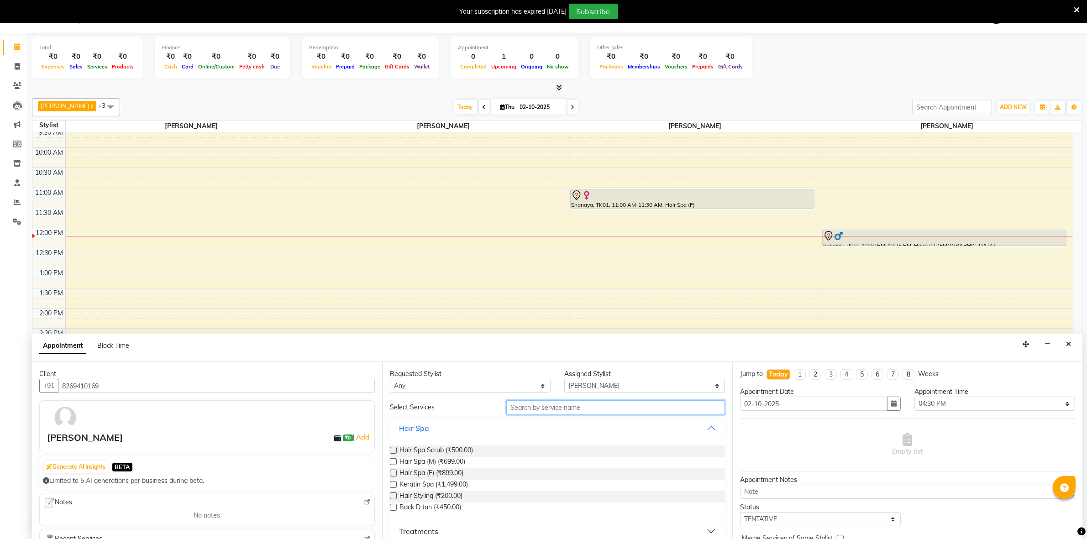
click at [608, 402] on input "text" at bounding box center [615, 407] width 219 height 14
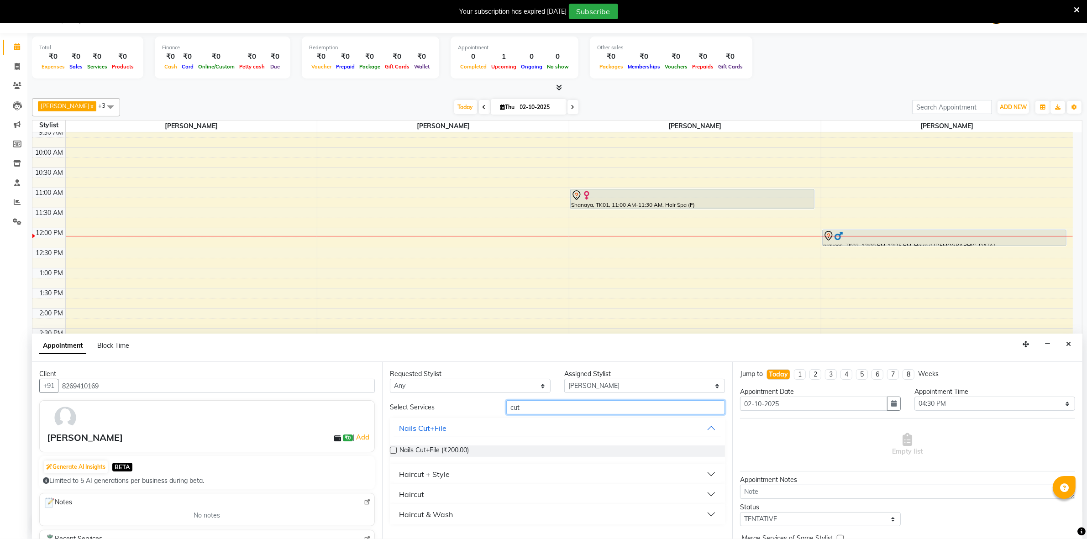
type input "cut"
click at [466, 476] on button "Haircut + Style" at bounding box center [557, 474] width 328 height 16
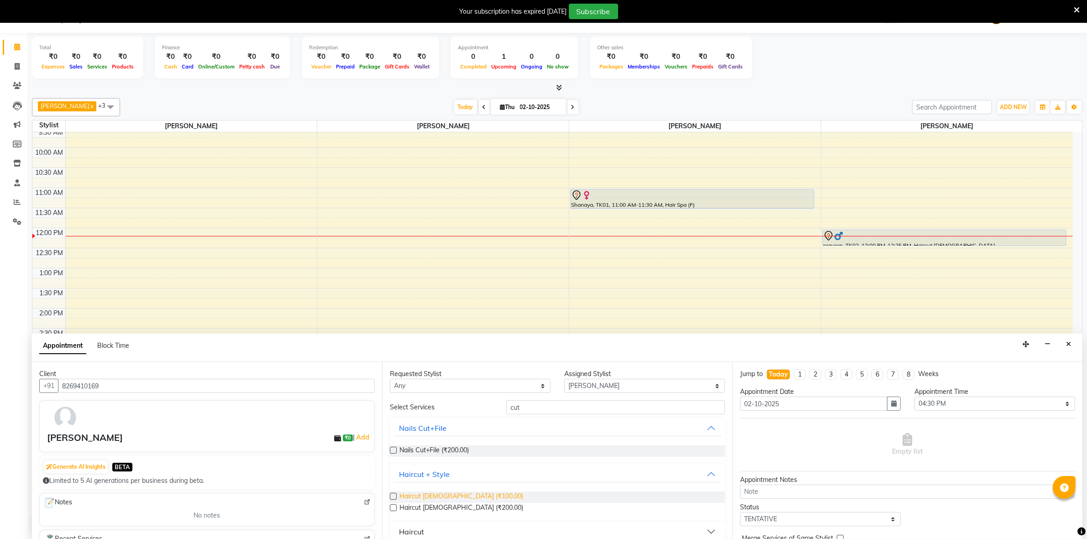
click at [441, 500] on span "Haircut [DEMOGRAPHIC_DATA] (₹100.00)" at bounding box center [461, 496] width 124 height 11
checkbox input "false"
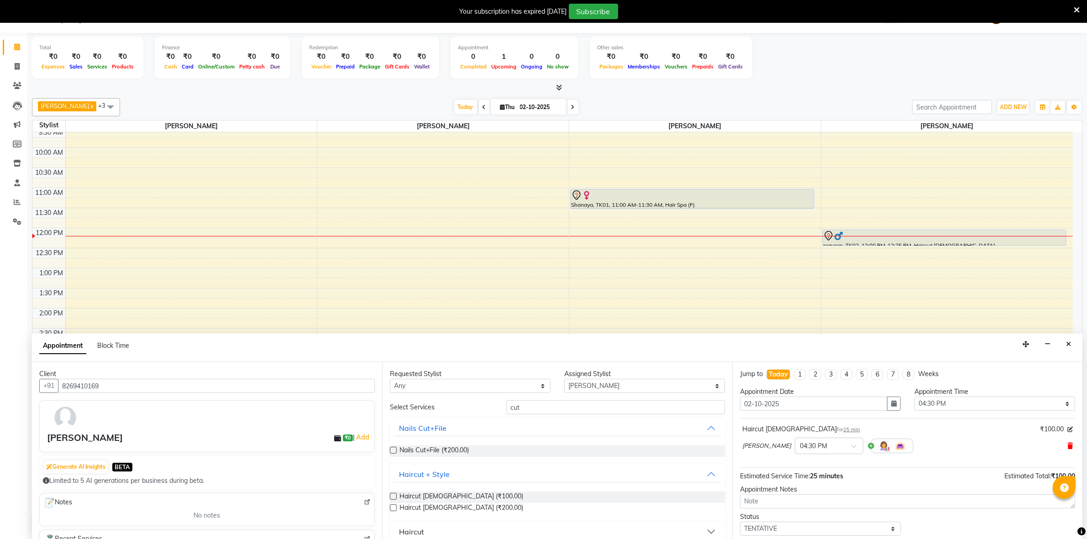
click at [1067, 443] on icon at bounding box center [1069, 446] width 5 height 6
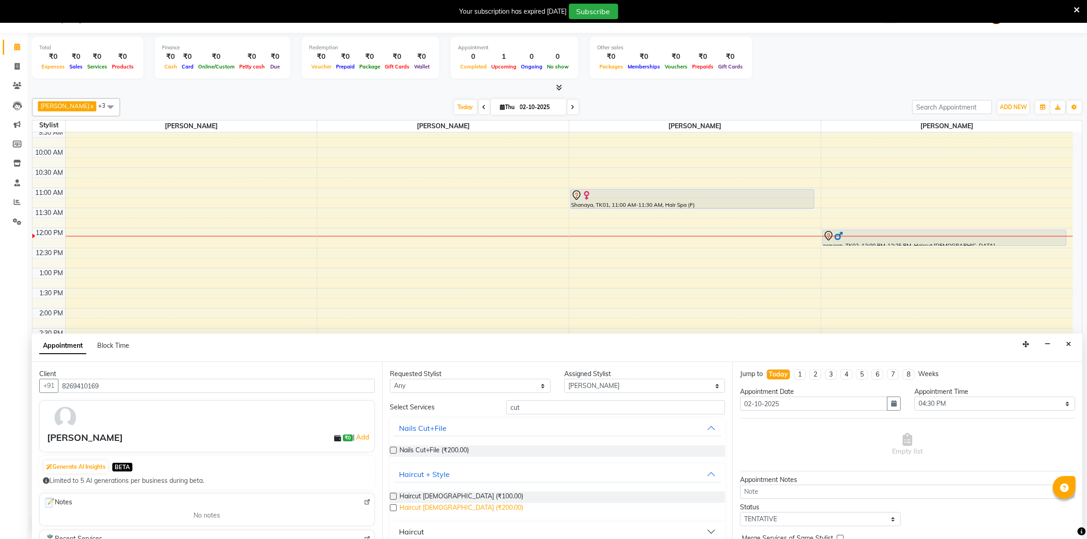
click at [455, 505] on span "Haircut [DEMOGRAPHIC_DATA] (₹200.00)" at bounding box center [461, 508] width 124 height 11
checkbox input "false"
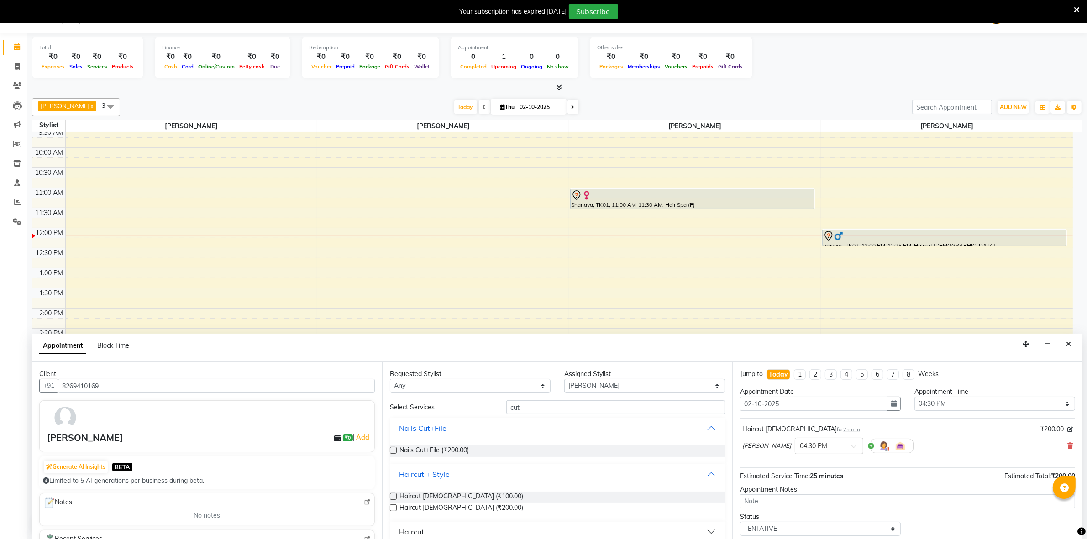
scroll to position [55, 0]
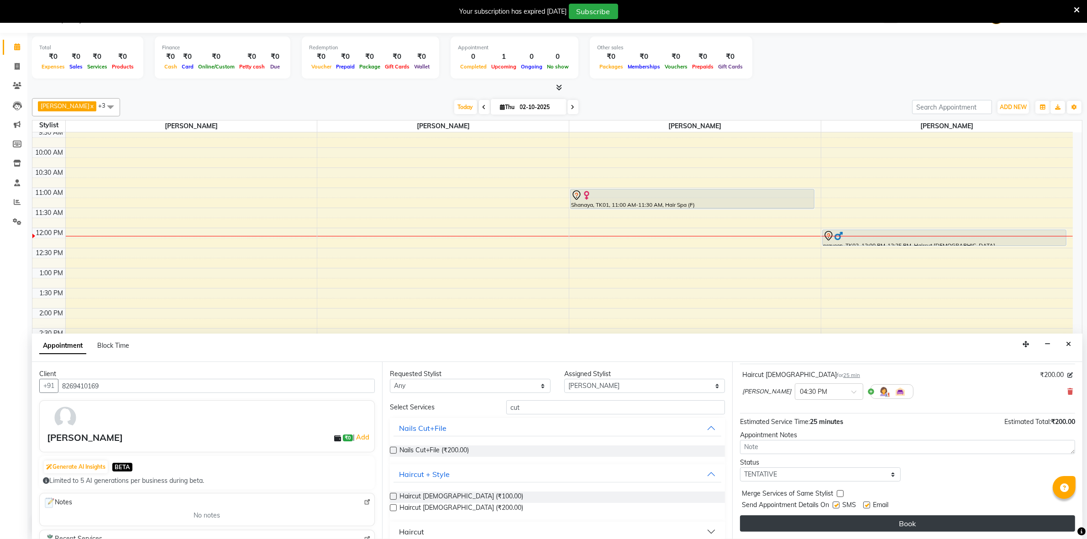
click at [883, 519] on button "Book" at bounding box center [907, 523] width 335 height 16
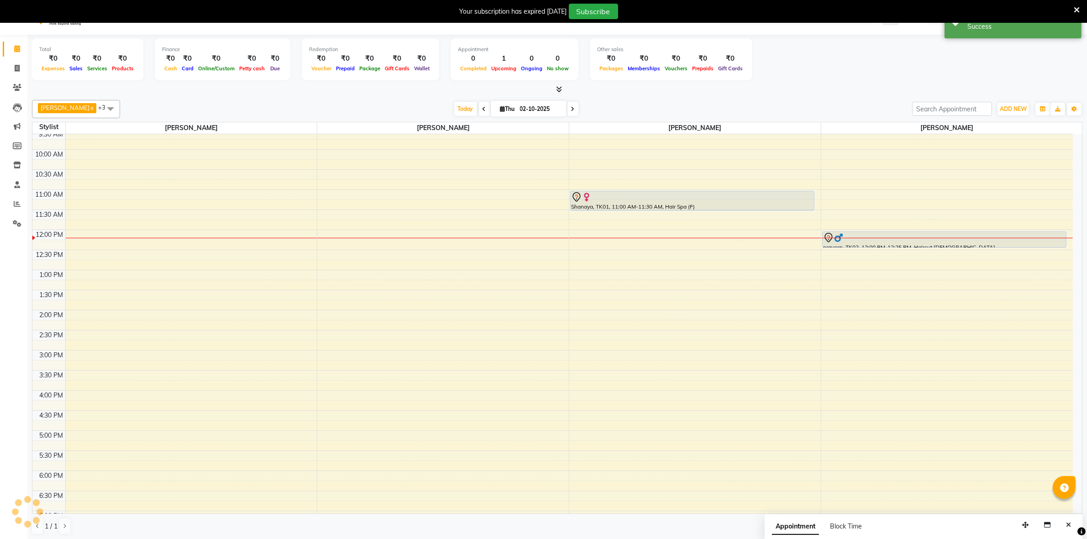
scroll to position [0, 0]
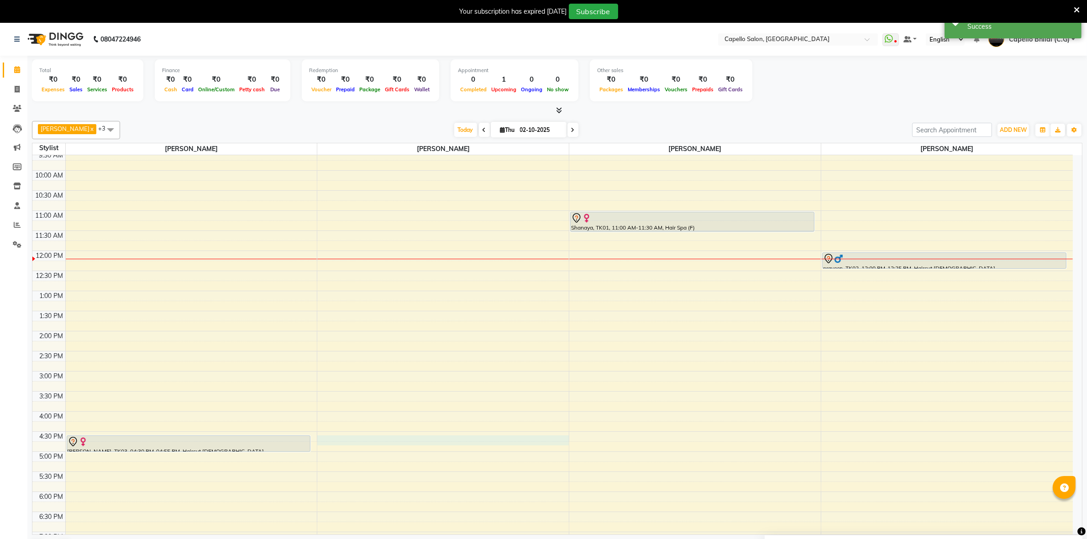
click at [321, 443] on div "8:00 AM 8:30 AM 9:00 AM 9:30 AM 10:00 AM 10:30 AM 11:00 AM 11:30 AM 12:00 PM 12…" at bounding box center [552, 371] width 1040 height 562
select select "21871"
select select "tentative"
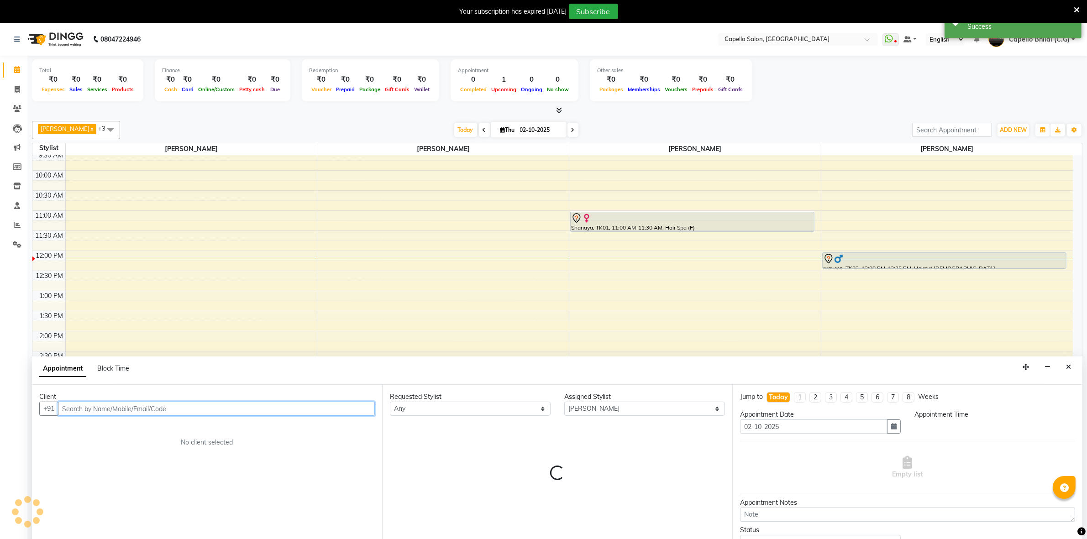
select select "990"
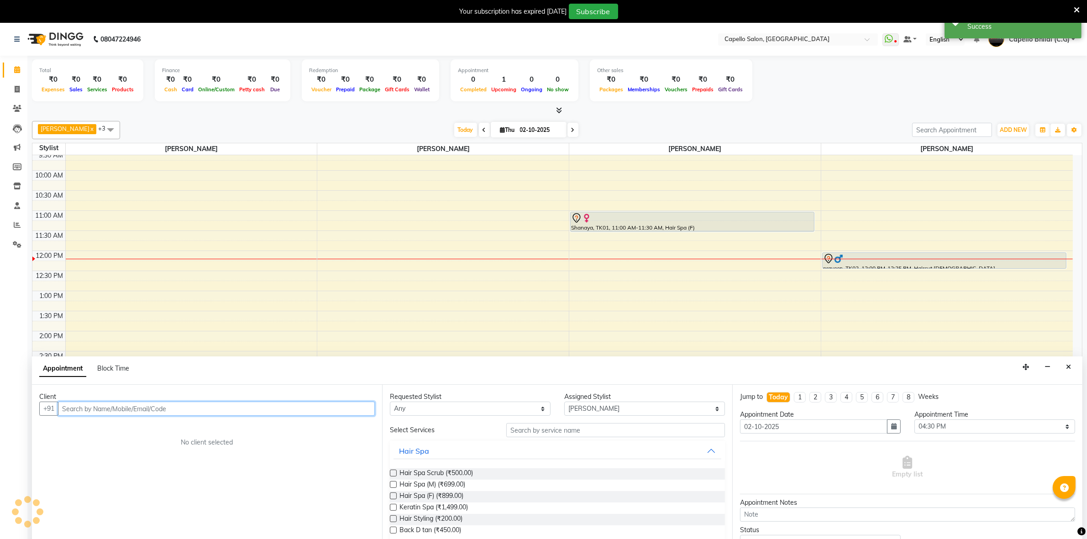
scroll to position [23, 0]
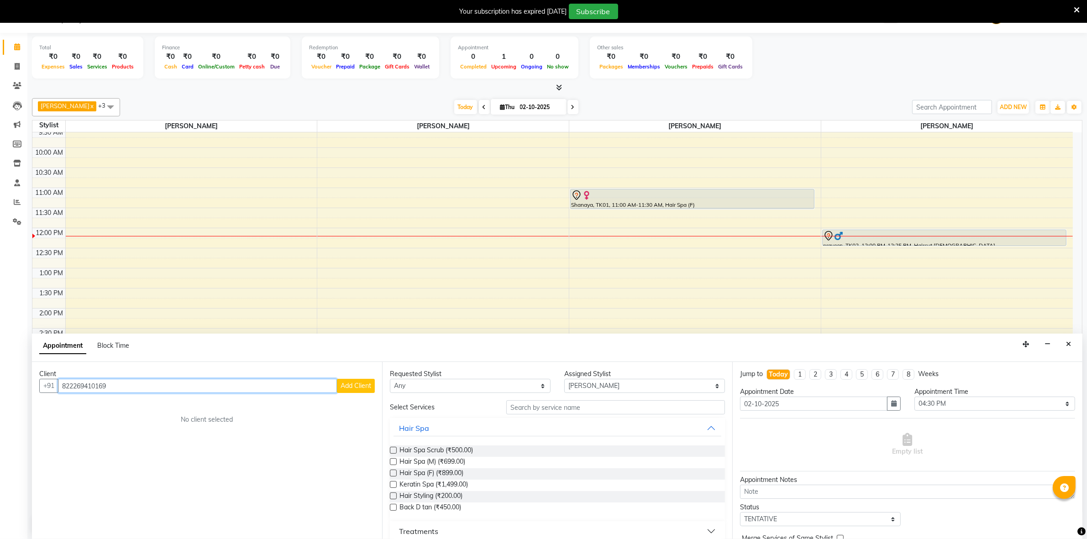
click at [76, 386] on input "822269410169" at bounding box center [197, 386] width 279 height 14
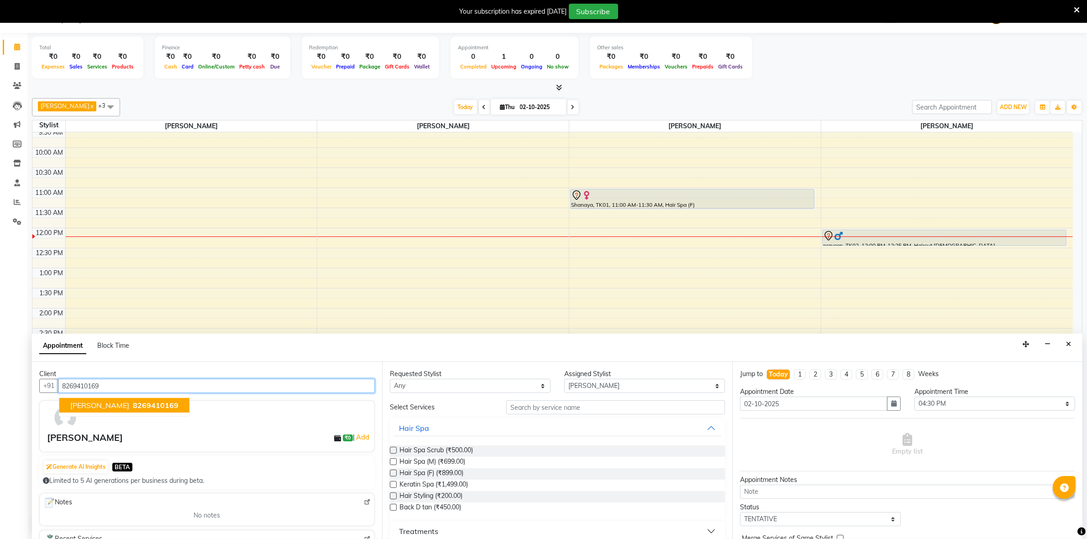
type input "8269410169"
click at [572, 409] on input "text" at bounding box center [615, 407] width 219 height 14
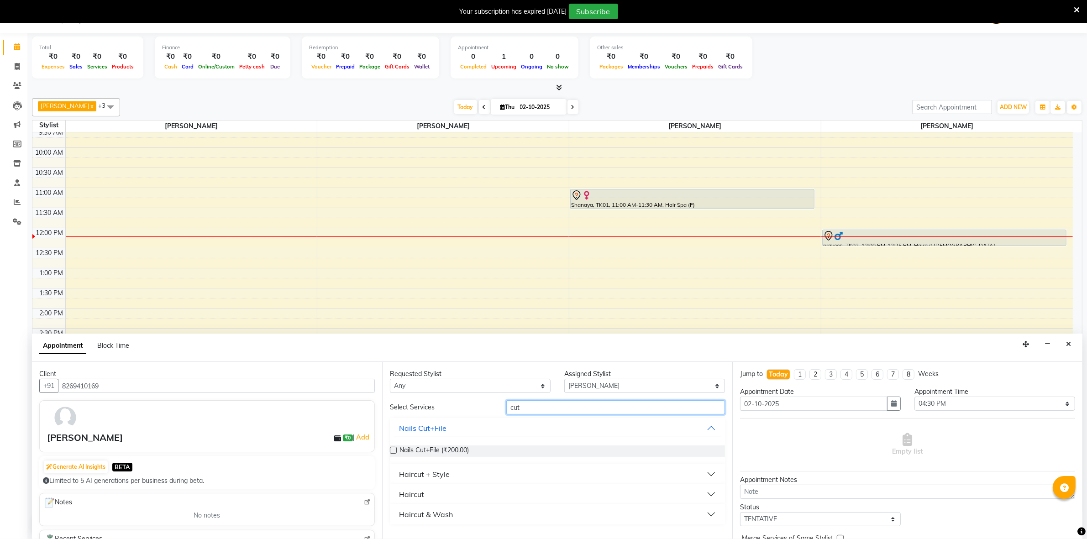
type input "cut"
click at [438, 473] on div "Haircut + Style" at bounding box center [424, 474] width 51 height 11
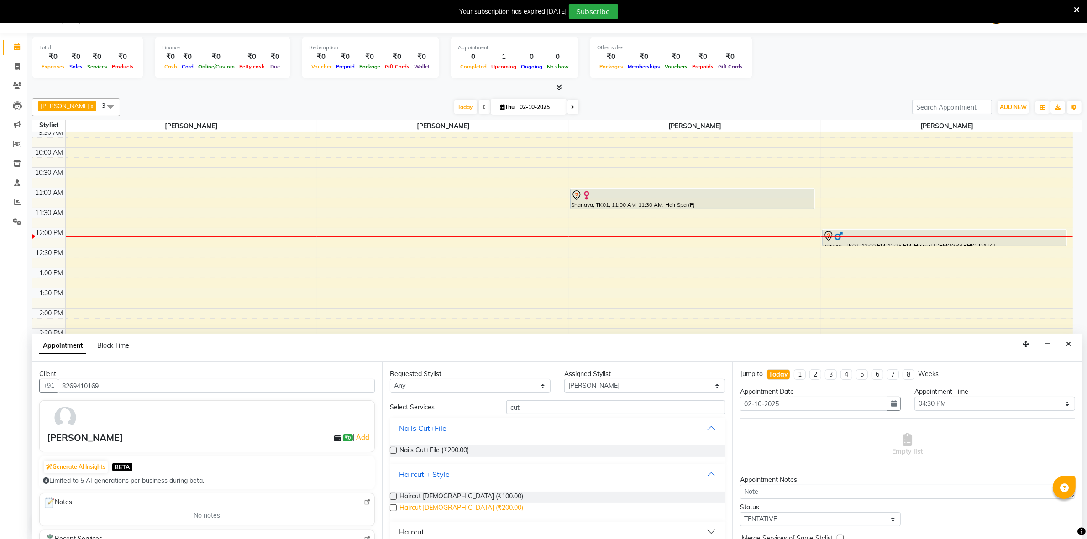
click at [433, 507] on span "Haircut [DEMOGRAPHIC_DATA] (₹200.00)" at bounding box center [461, 508] width 124 height 11
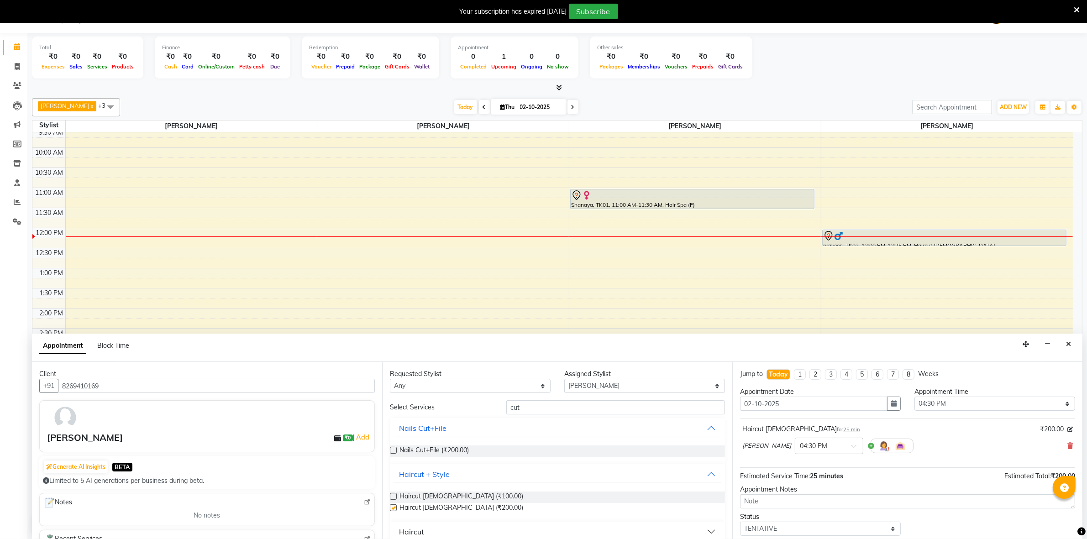
checkbox input "false"
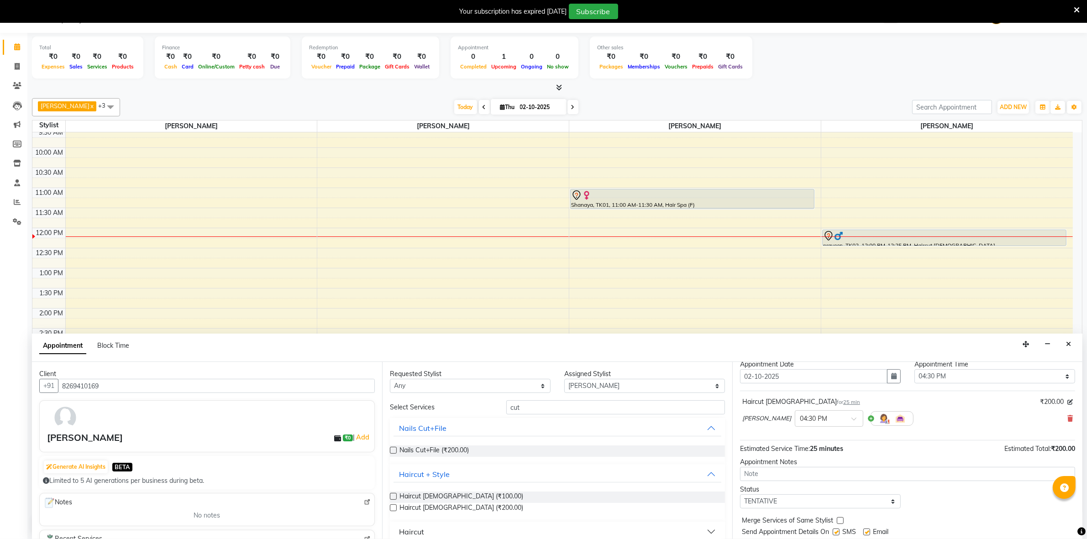
scroll to position [55, 0]
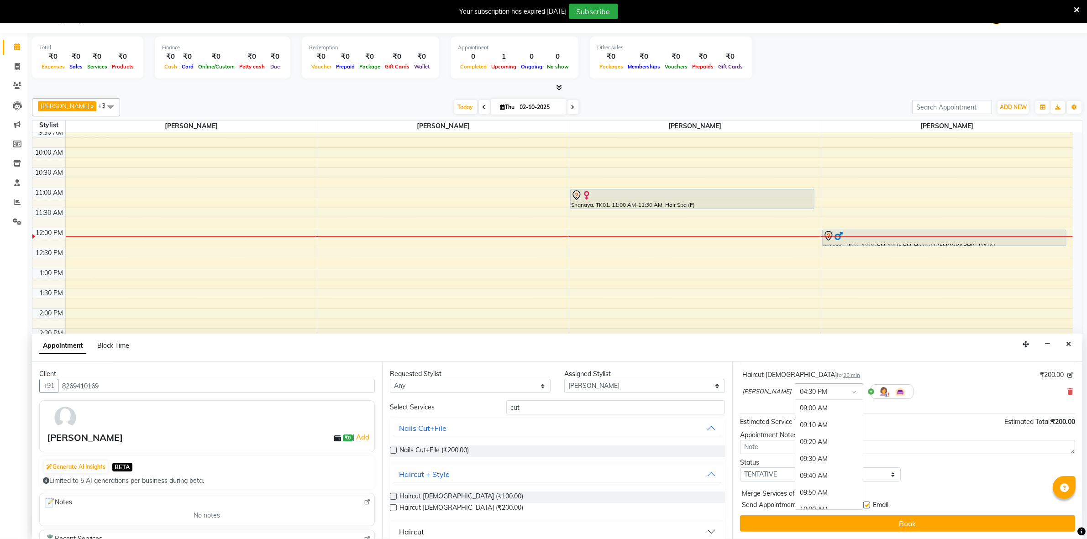
click at [840, 391] on input "text" at bounding box center [819, 391] width 40 height 10
click at [834, 465] on div "04:00 PM" at bounding box center [829, 472] width 68 height 17
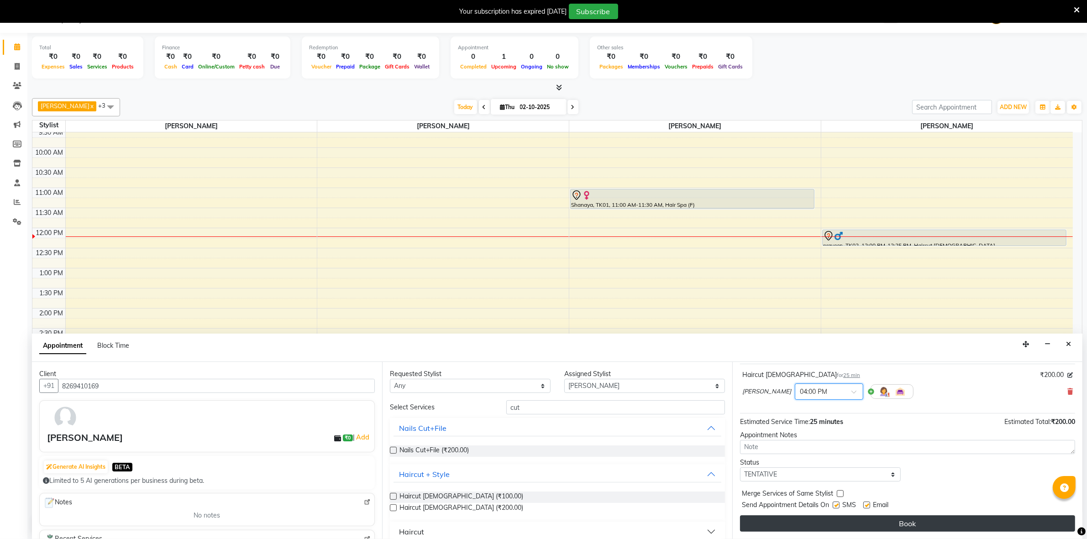
click at [846, 529] on button "Book" at bounding box center [907, 523] width 335 height 16
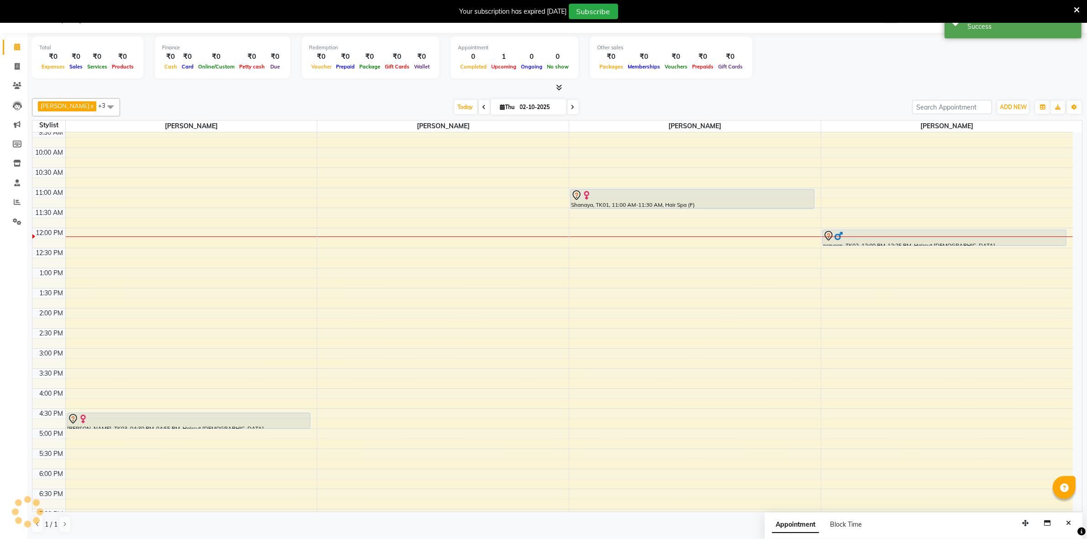
scroll to position [0, 0]
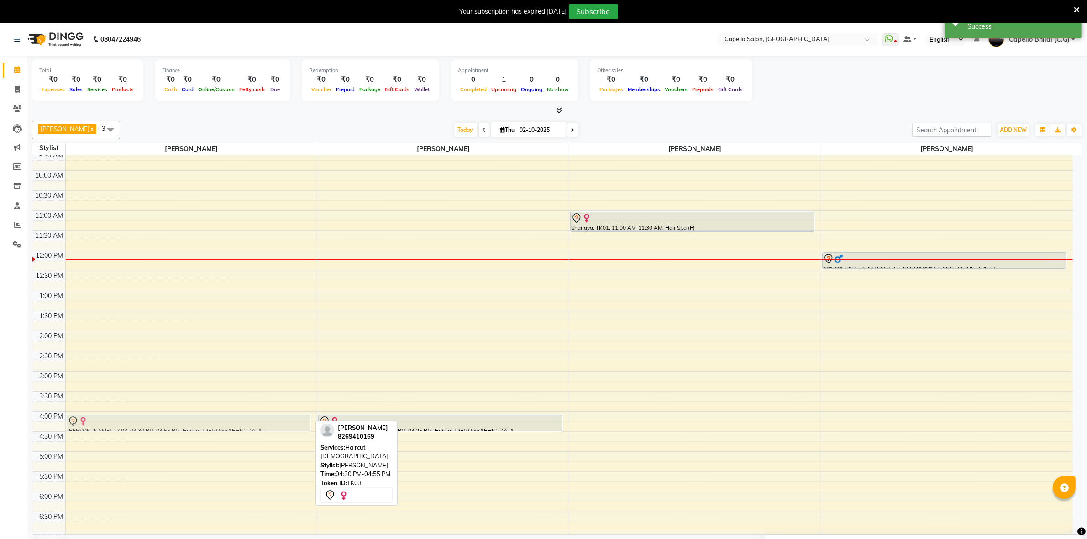
drag, startPoint x: 240, startPoint y: 445, endPoint x: 246, endPoint y: 423, distance: 23.3
click at [246, 423] on div "[PERSON_NAME], TK03, 04:30 PM-04:55 PM, Haircut [DEMOGRAPHIC_DATA] [PERSON_NAME…" at bounding box center [191, 371] width 251 height 562
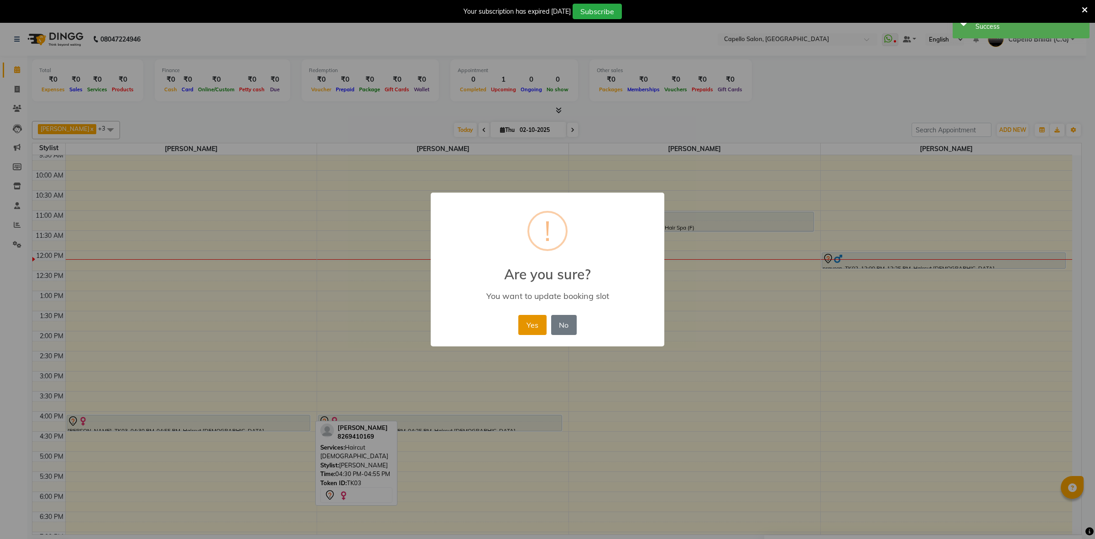
click at [534, 324] on button "Yes" at bounding box center [532, 325] width 28 height 20
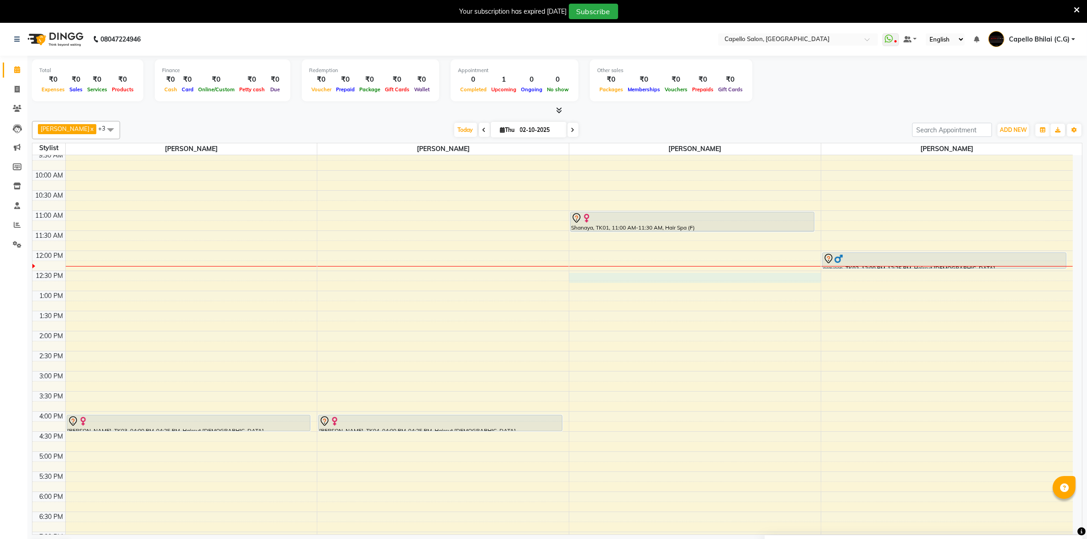
click at [591, 278] on div "8:00 AM 8:30 AM 9:00 AM 9:30 AM 10:00 AM 10:30 AM 11:00 AM 11:30 AM 12:00 PM 12…" at bounding box center [552, 371] width 1040 height 562
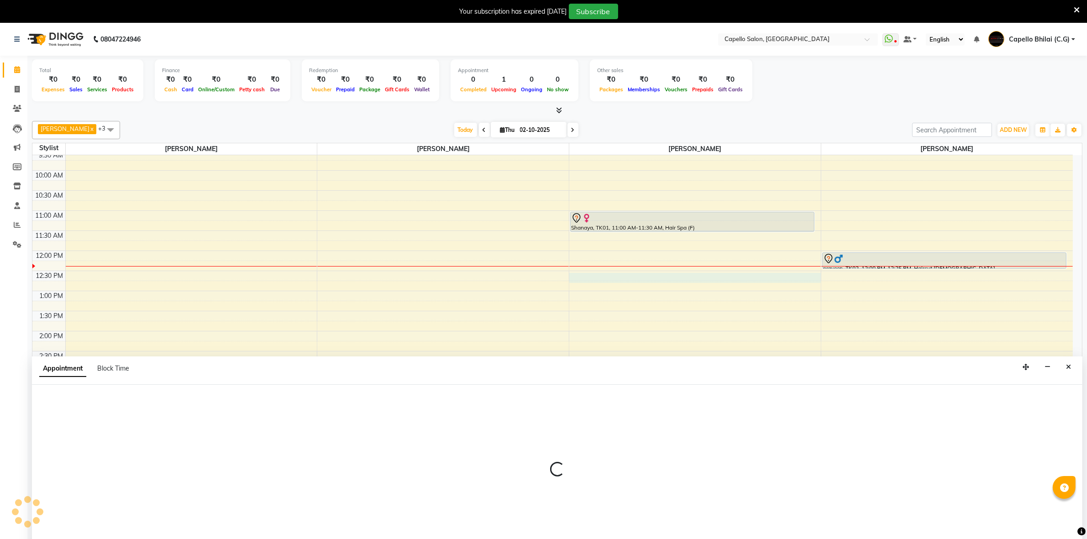
scroll to position [23, 0]
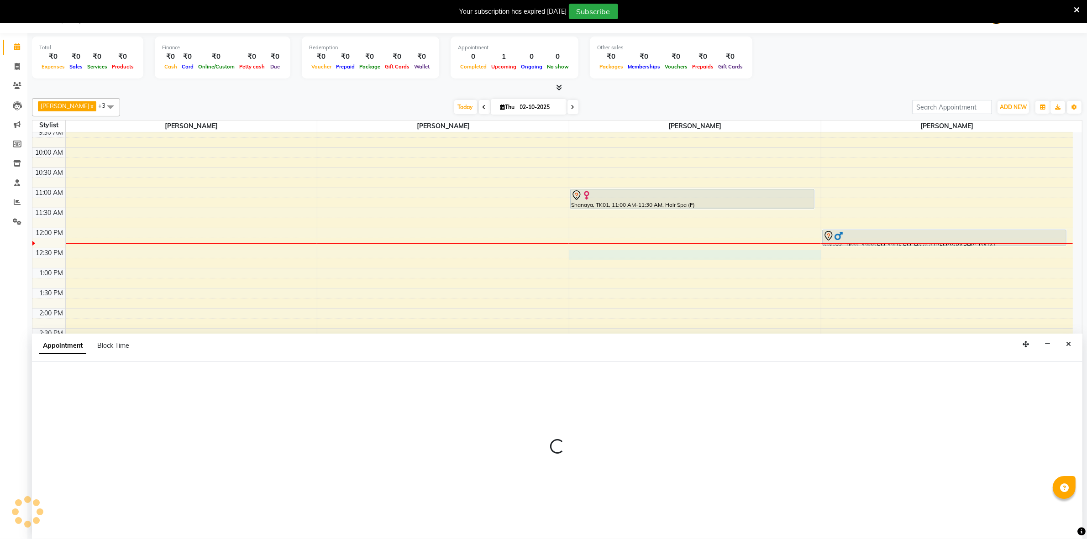
select select "17882"
select select "tentative"
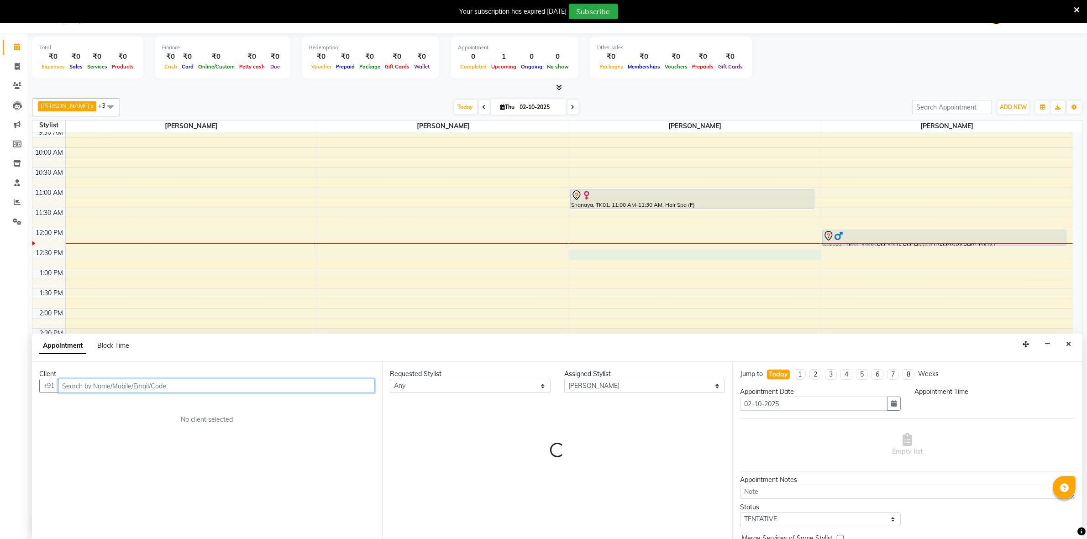
select select "750"
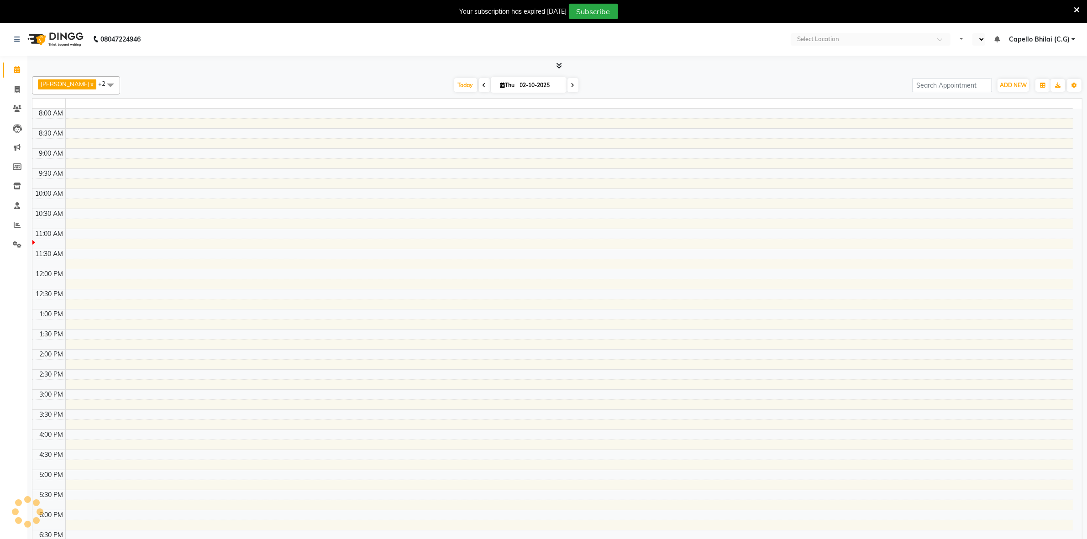
select select "en"
